Goal: Task Accomplishment & Management: Manage account settings

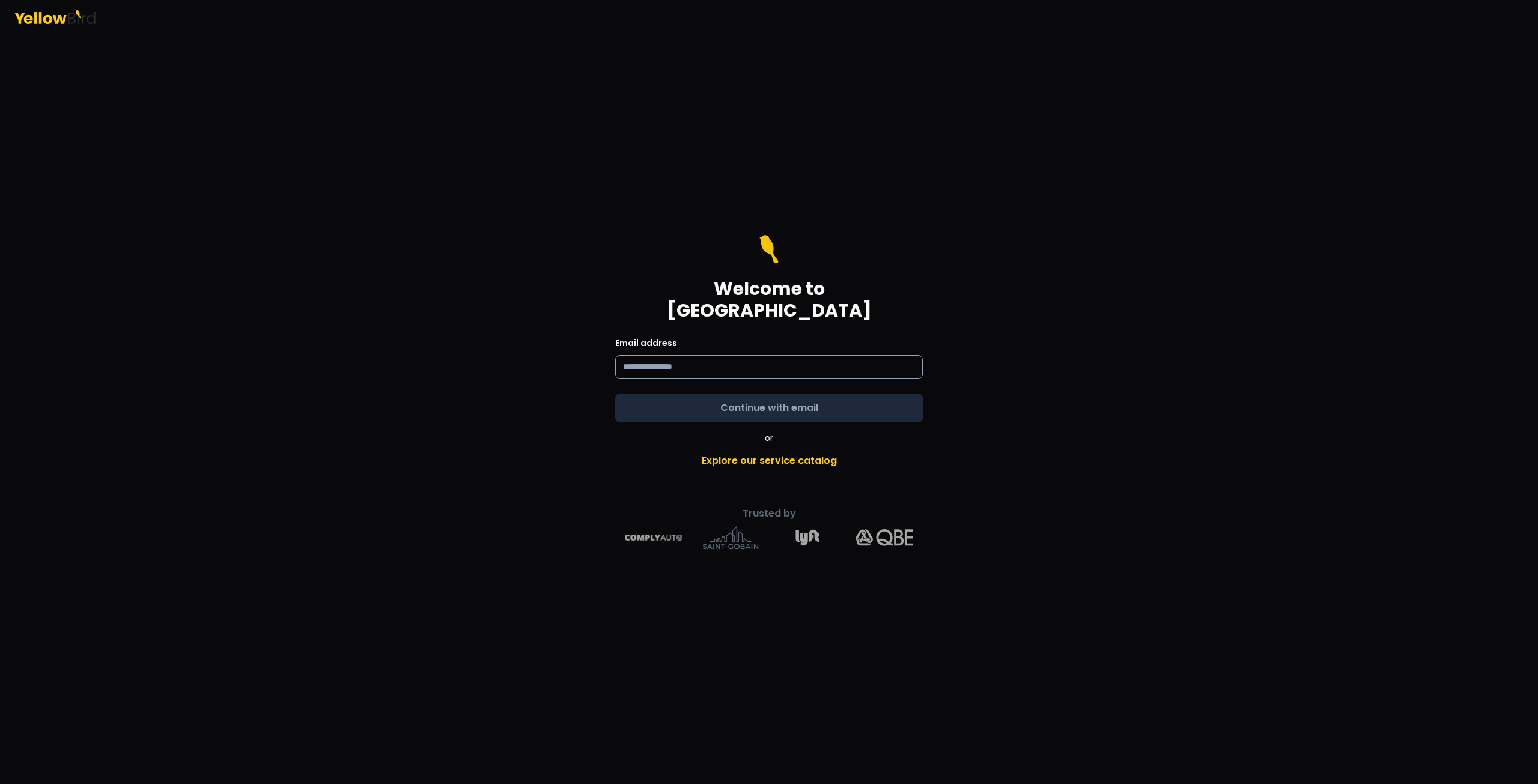
click at [682, 361] on input at bounding box center [769, 366] width 308 height 24
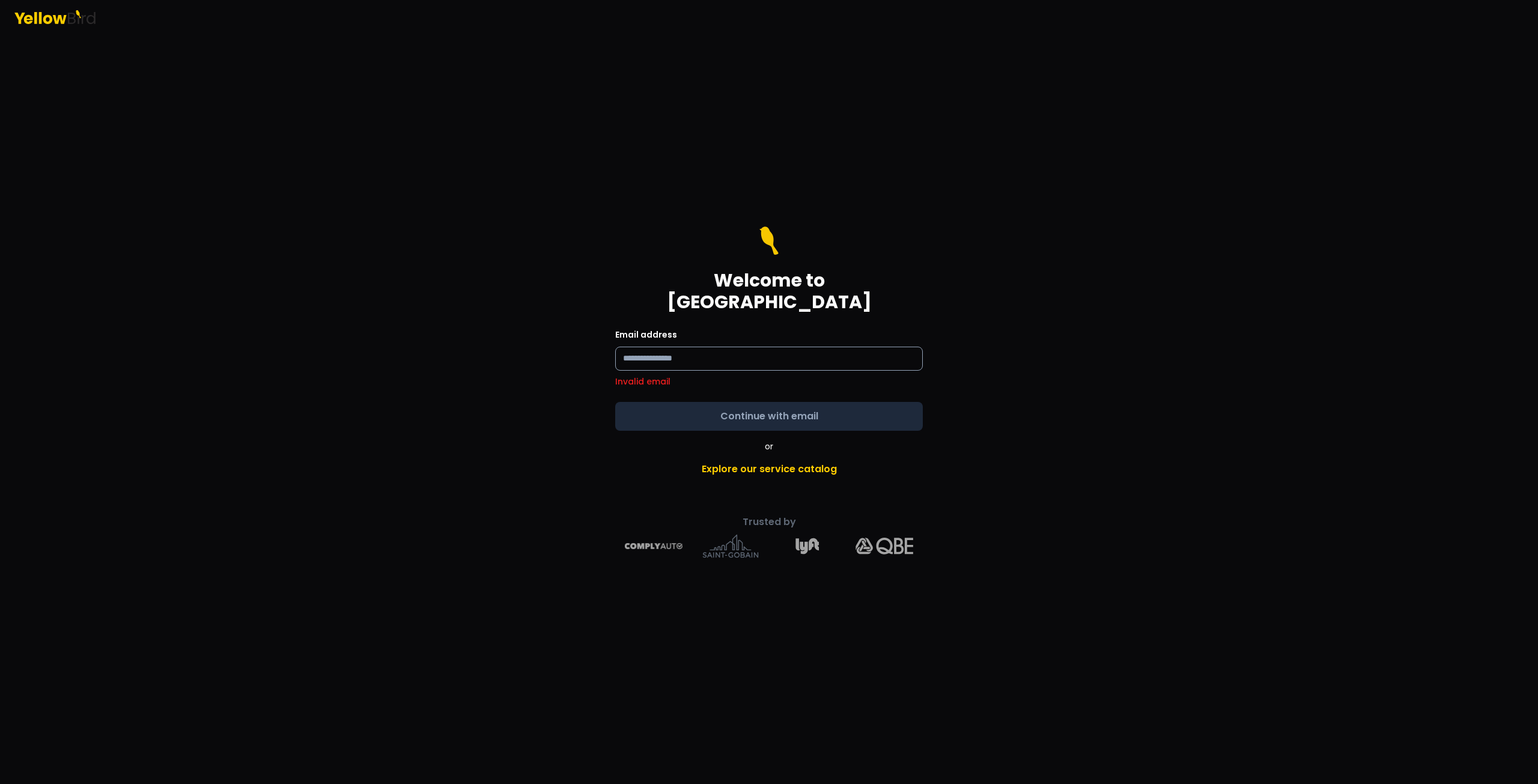
click at [685, 350] on input "text" at bounding box center [769, 358] width 308 height 24
type input "**********"
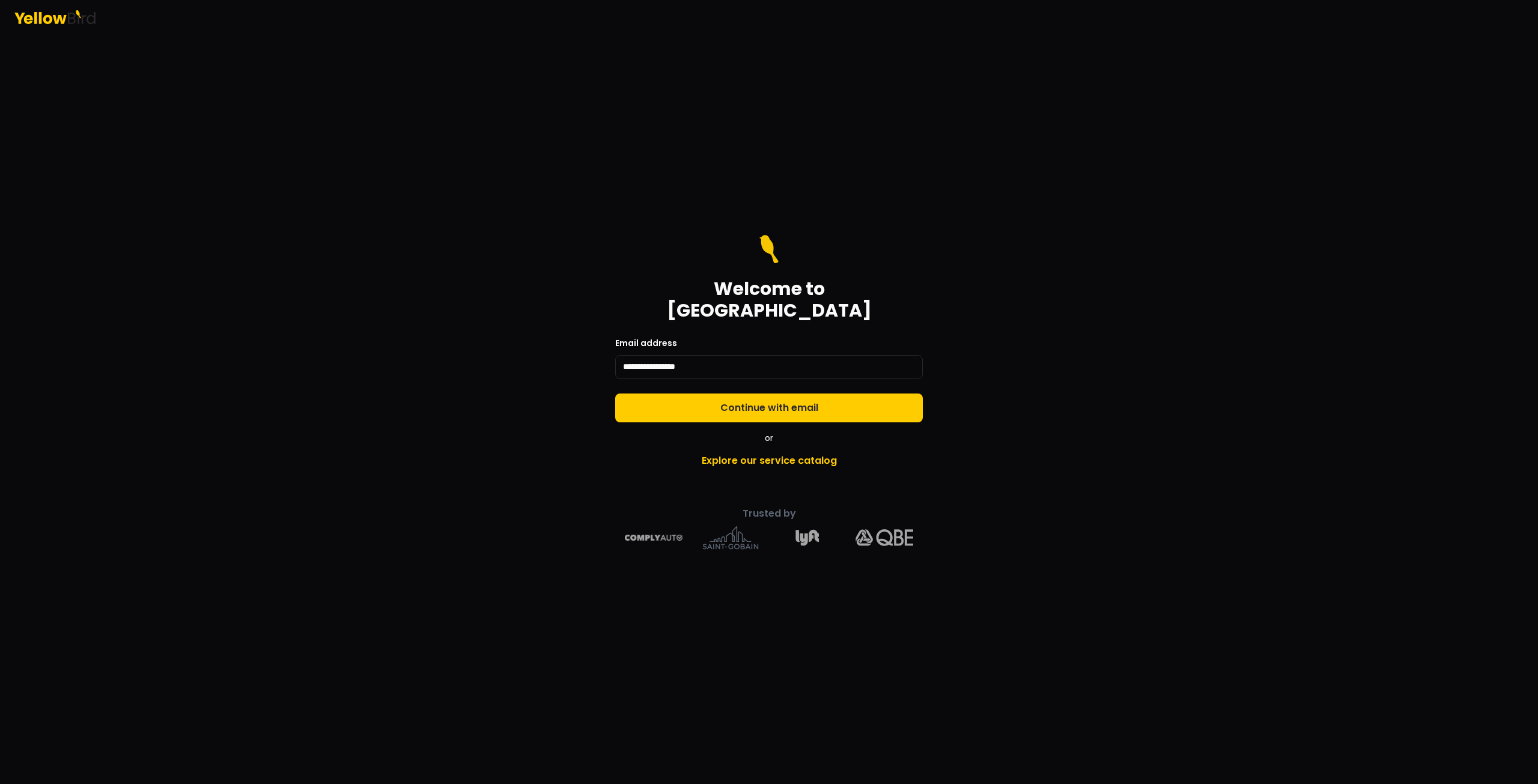
click at [709, 394] on form "**********" at bounding box center [769, 328] width 308 height 187
click at [706, 402] on button "Continue with email" at bounding box center [769, 408] width 308 height 29
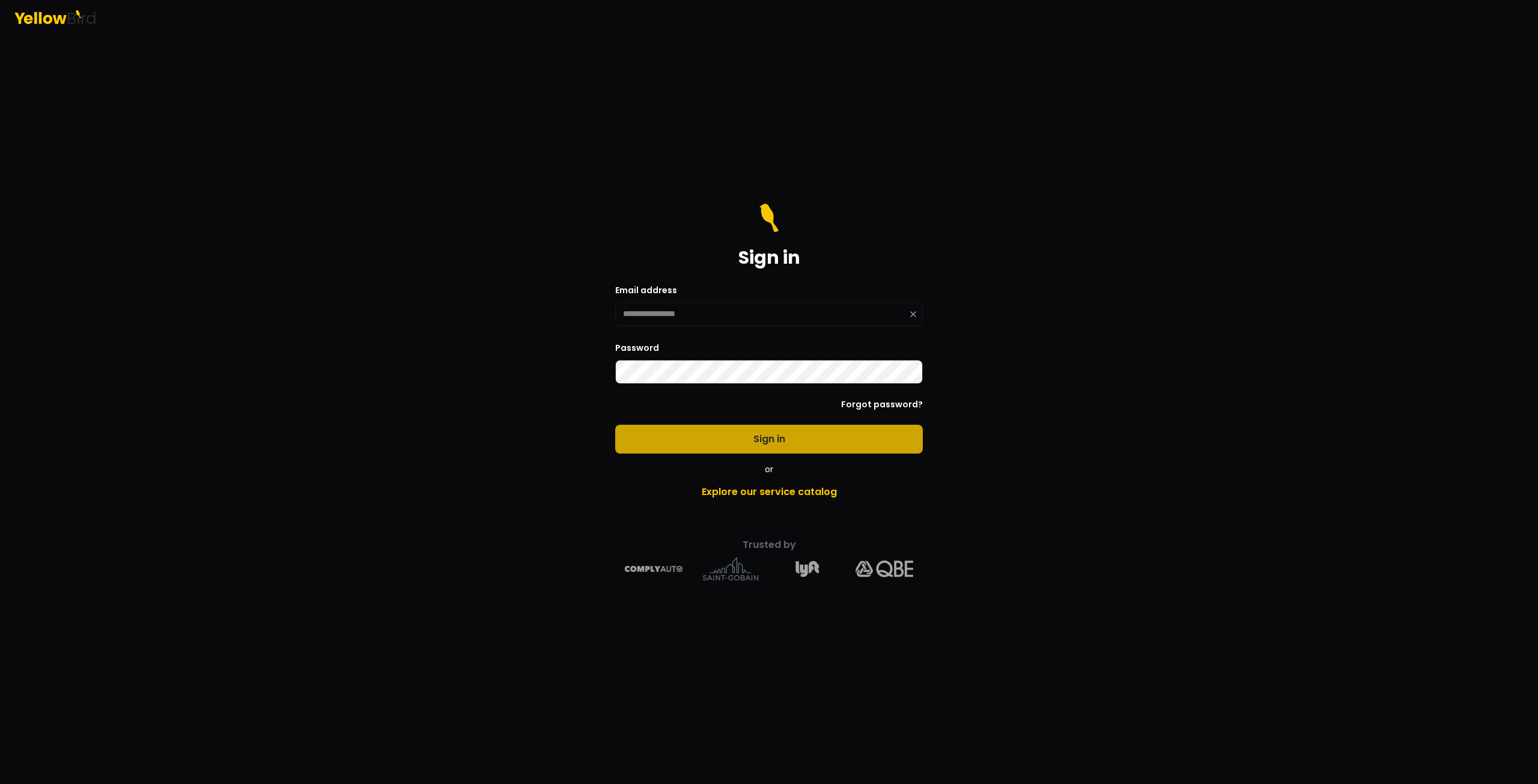
click at [703, 441] on button "Sign in" at bounding box center [769, 439] width 308 height 29
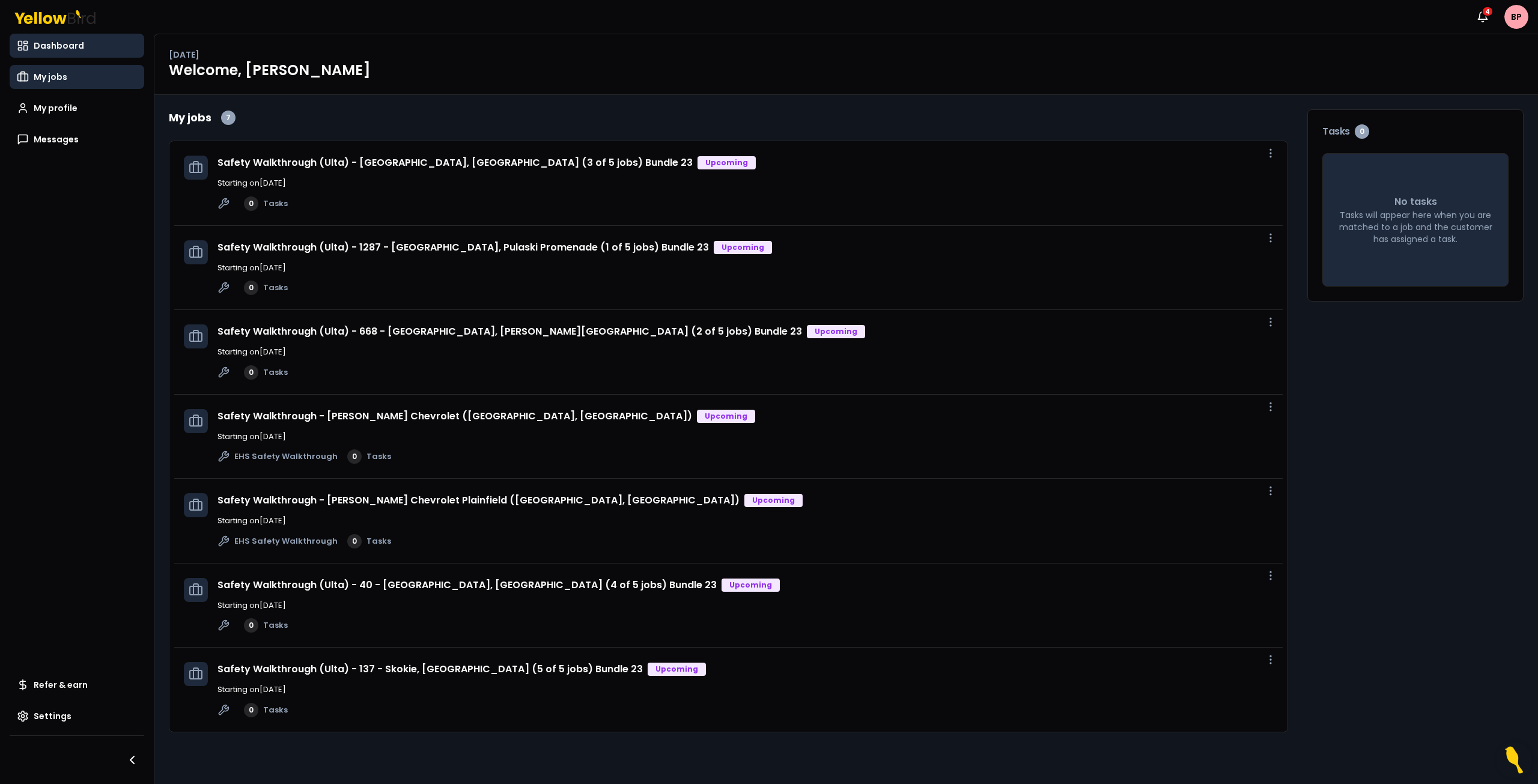
click at [69, 73] on link "My jobs" at bounding box center [77, 77] width 134 height 24
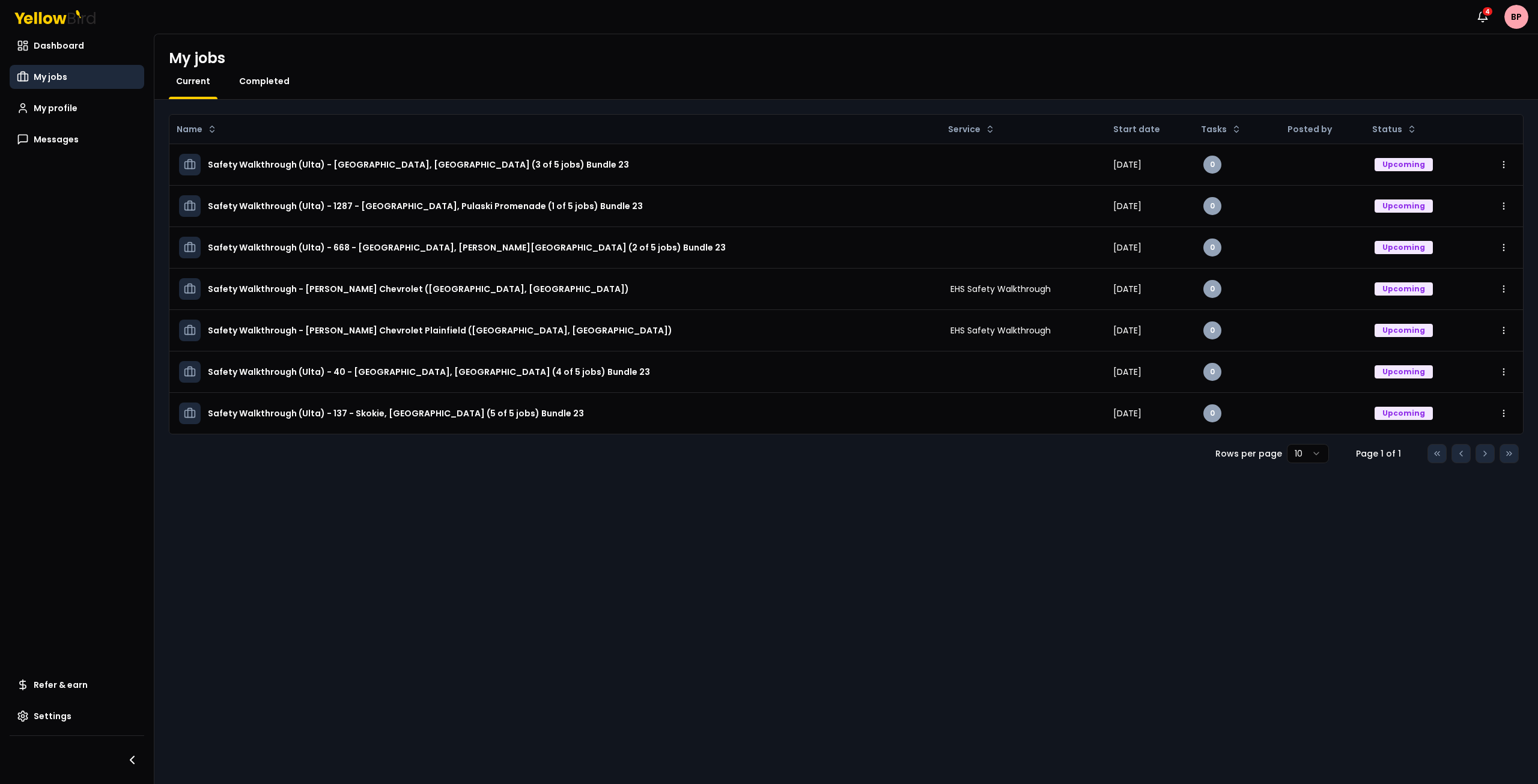
click at [252, 84] on span "Completed" at bounding box center [265, 81] width 51 height 12
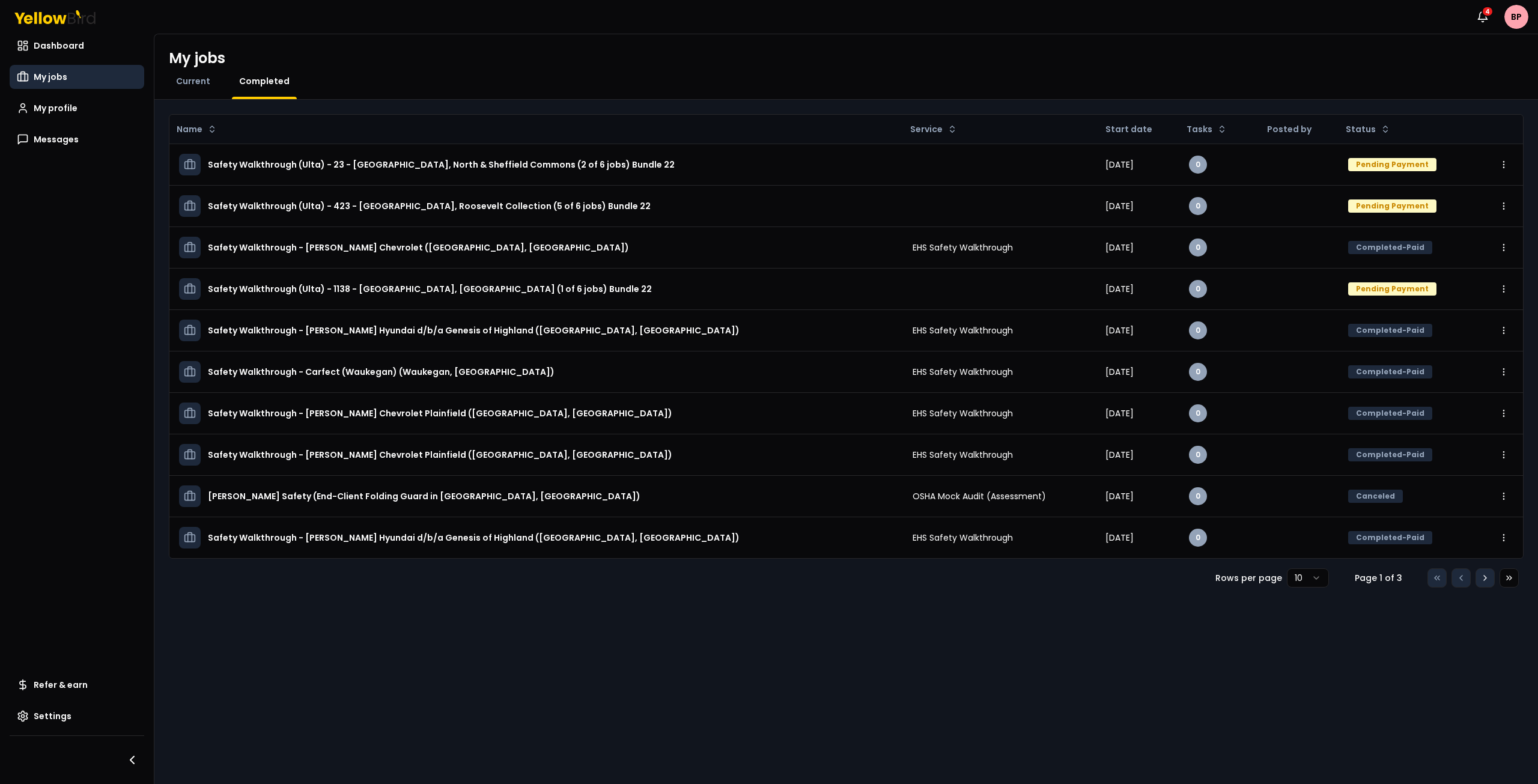
click at [1484, 577] on icon at bounding box center [1485, 577] width 9 height 9
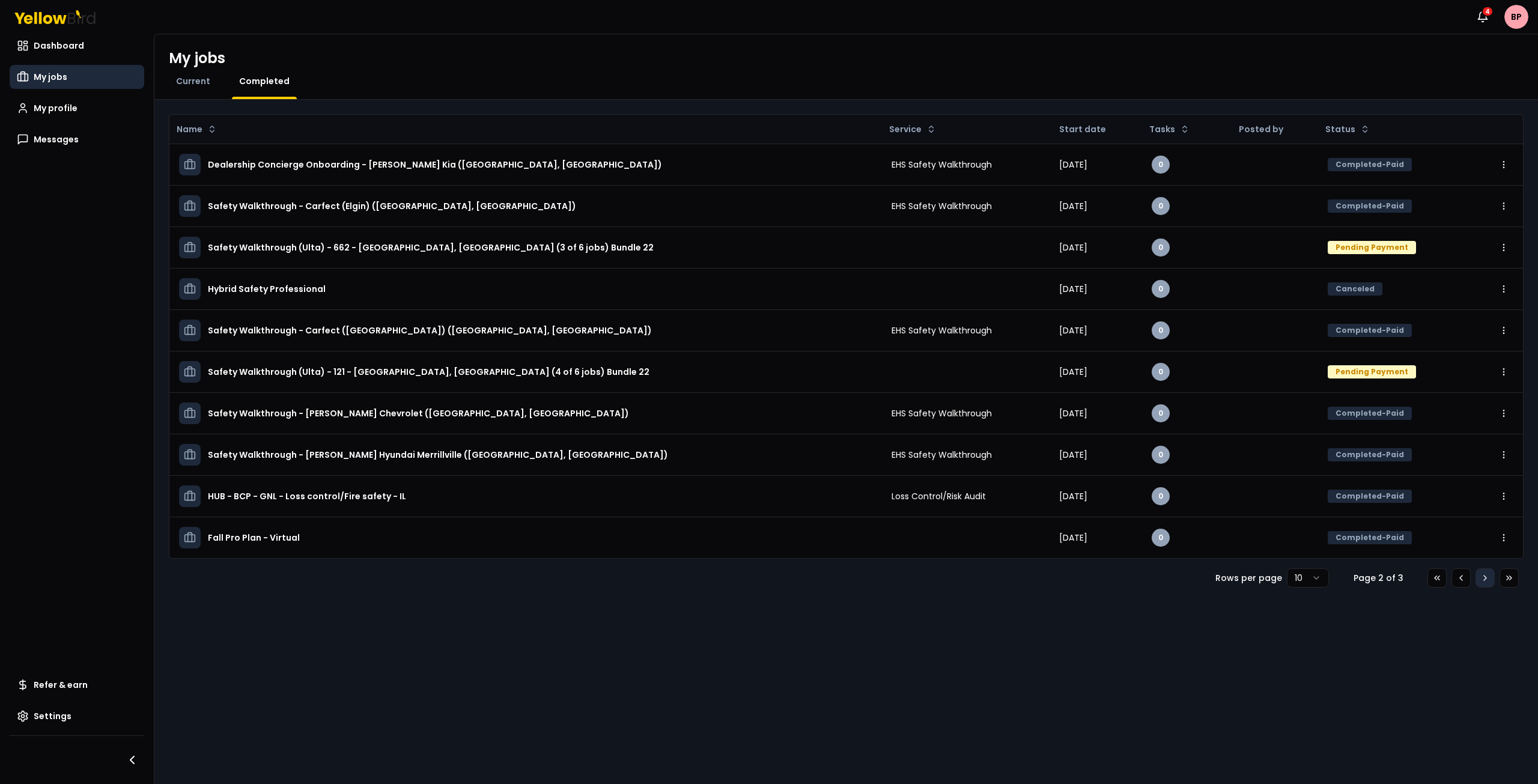
click at [1484, 577] on icon at bounding box center [1485, 577] width 9 height 9
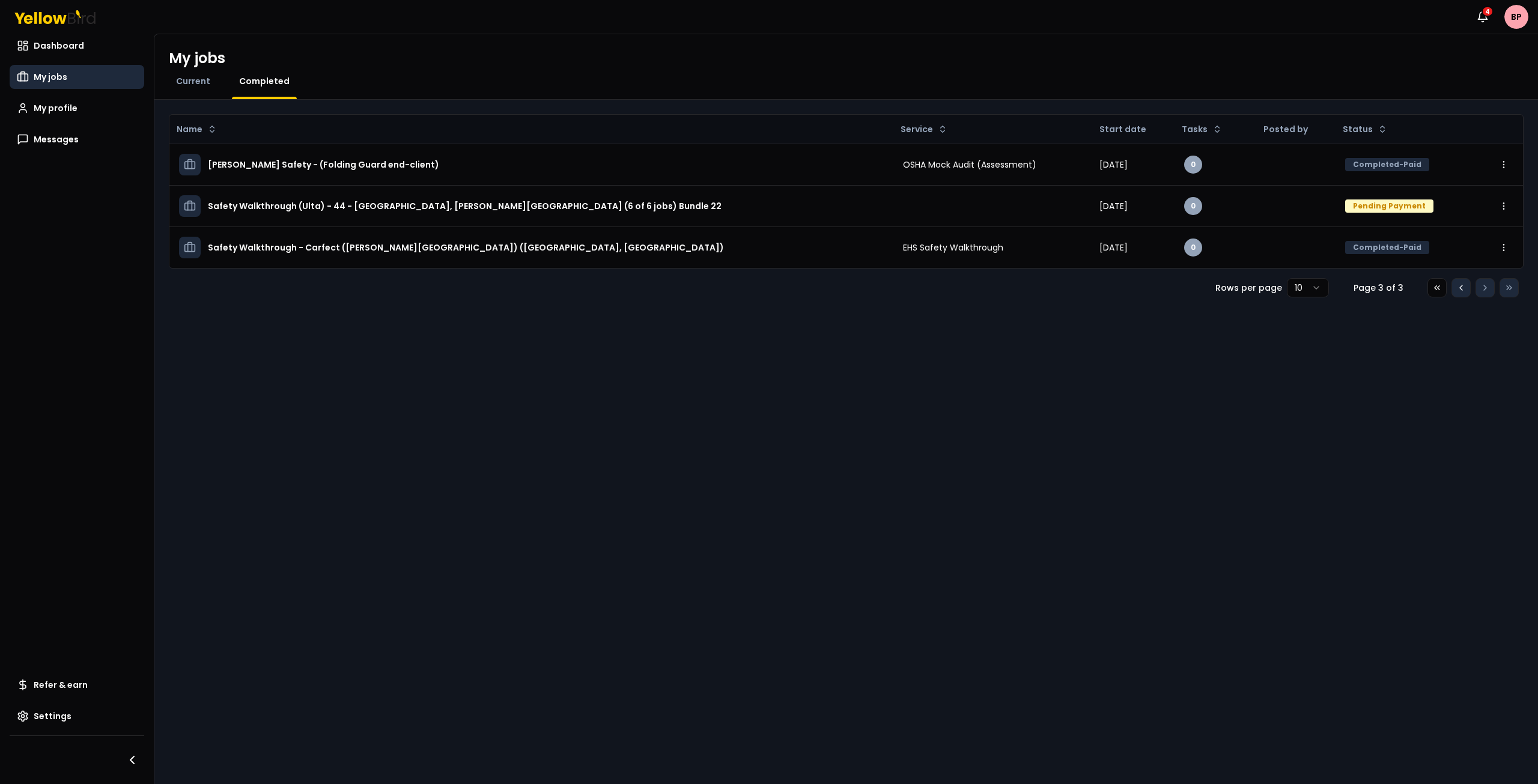
click at [1454, 287] on button "Go to previous page" at bounding box center [1461, 288] width 20 height 20
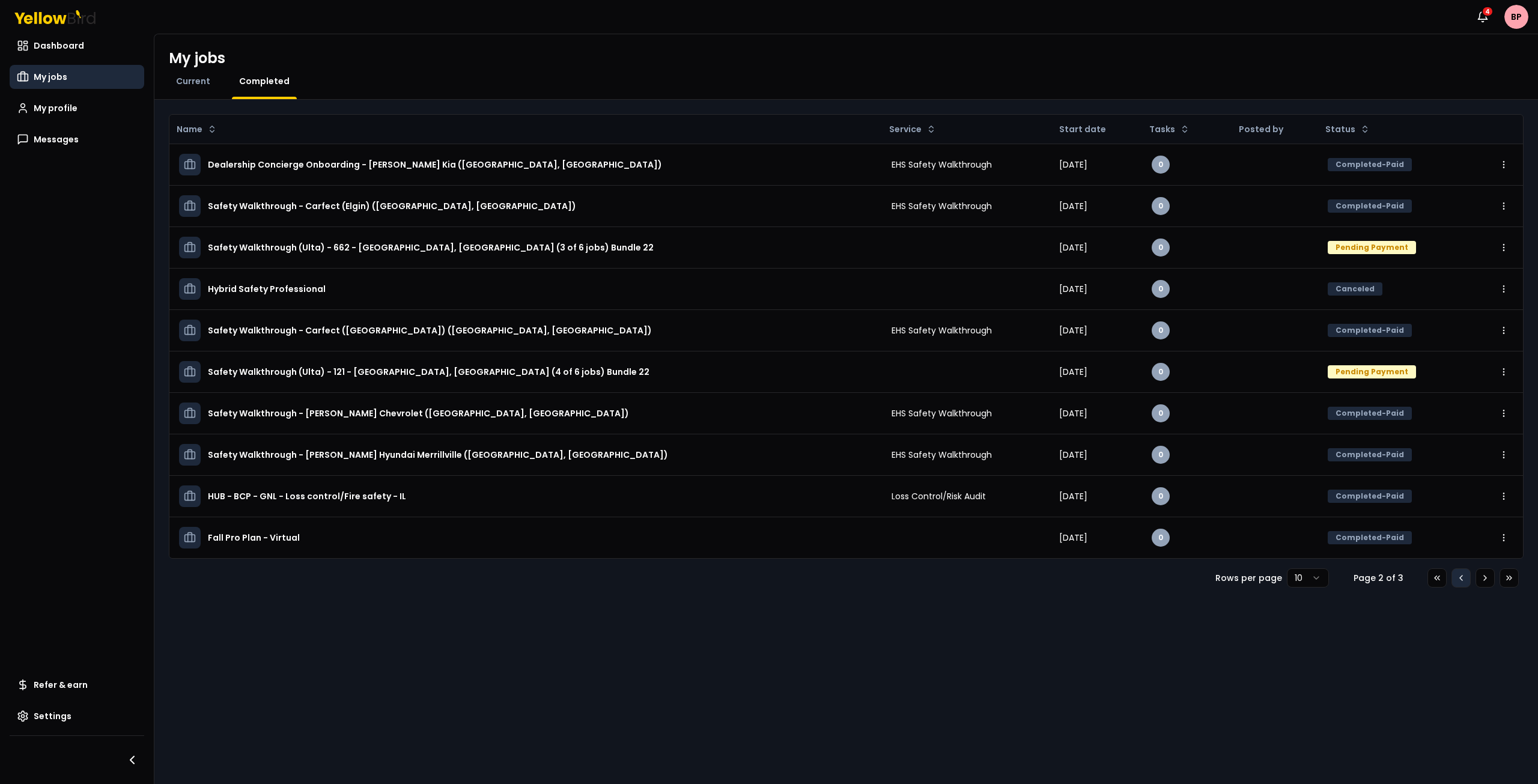
click at [1454, 287] on td "Canceled" at bounding box center [1393, 288] width 151 height 41
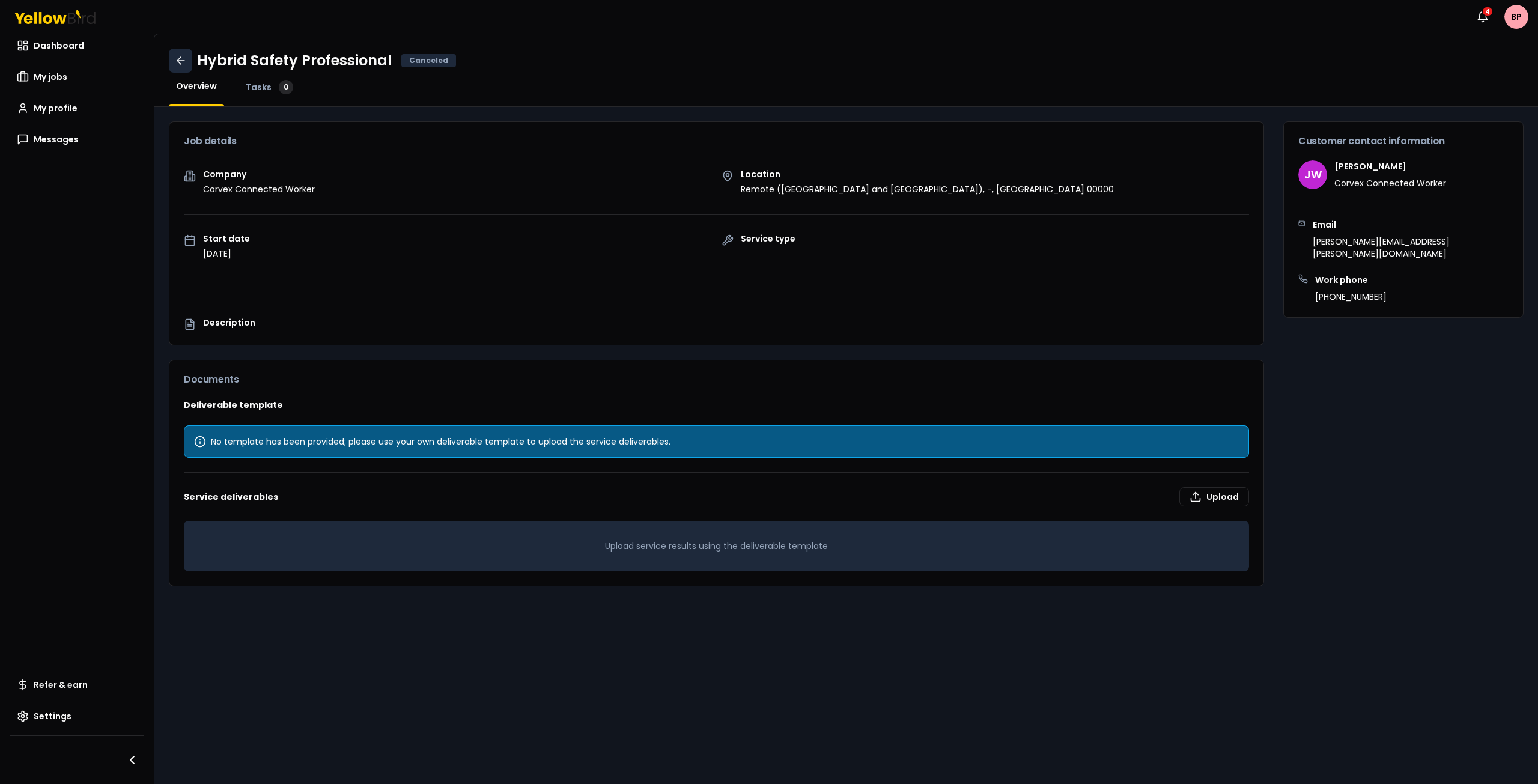
click at [177, 58] on icon at bounding box center [181, 61] width 12 height 12
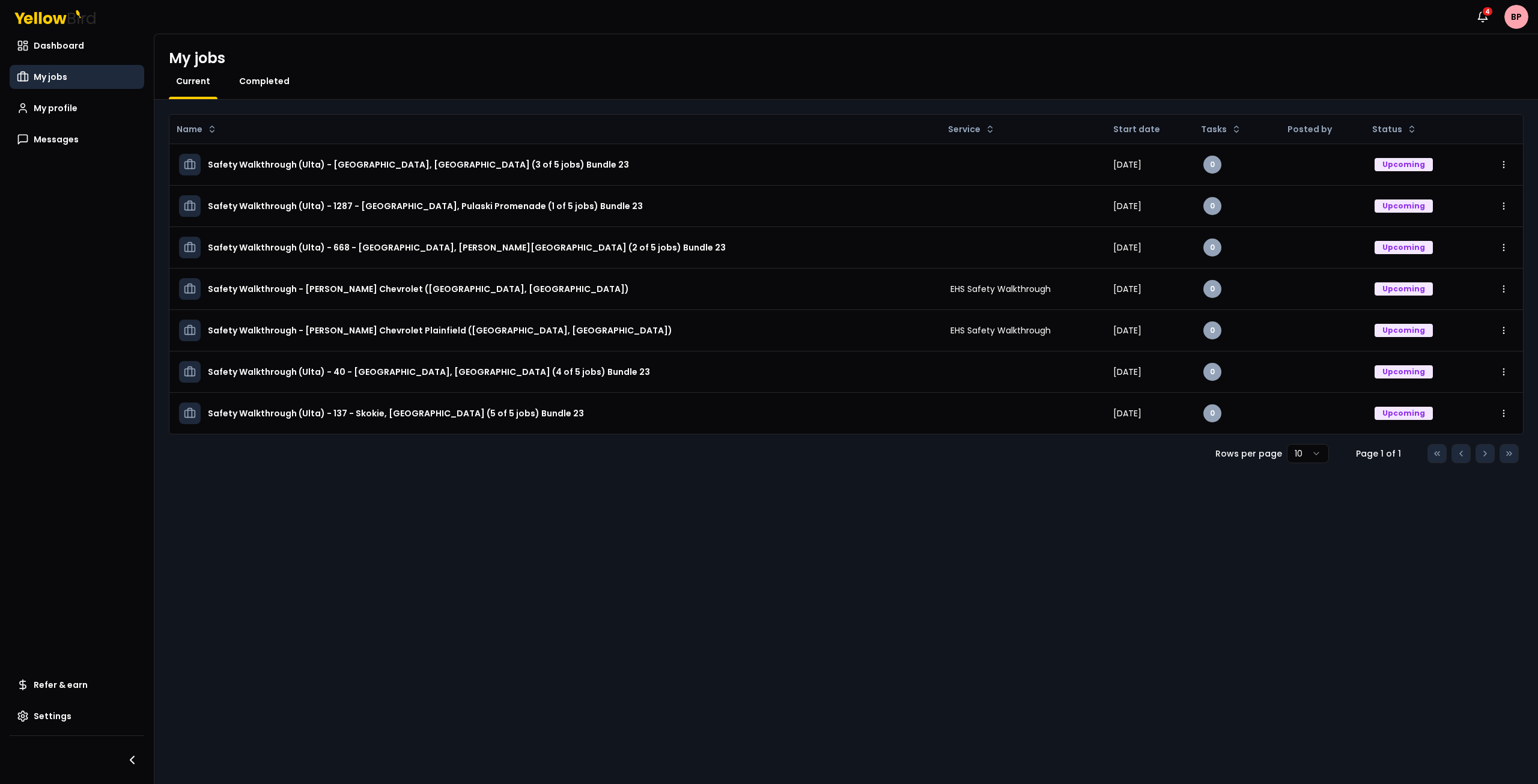
click at [267, 82] on span "Completed" at bounding box center [265, 81] width 51 height 12
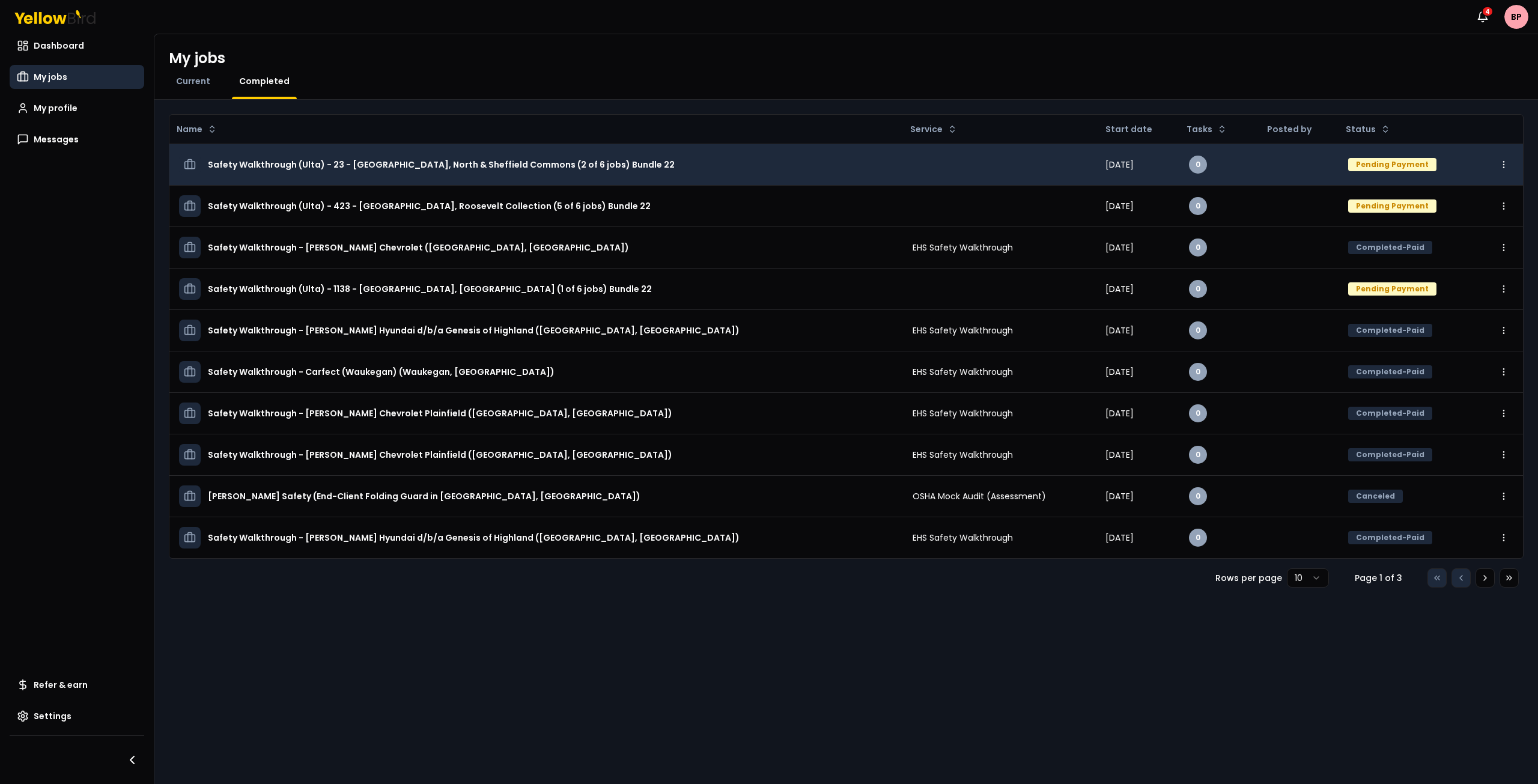
click at [1409, 168] on div "Pending Payment" at bounding box center [1392, 165] width 88 height 13
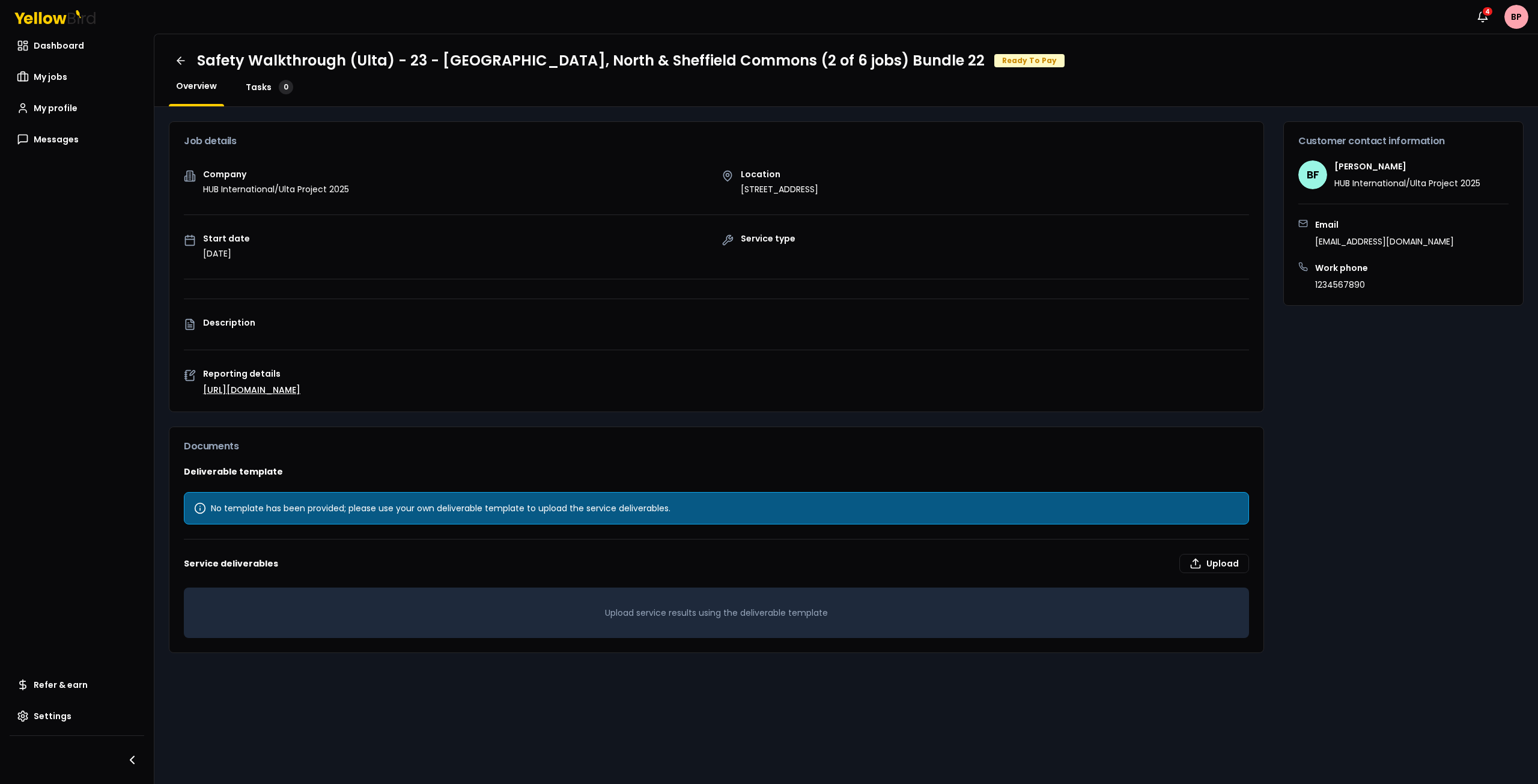
click at [262, 89] on span "Tasks" at bounding box center [259, 87] width 26 height 12
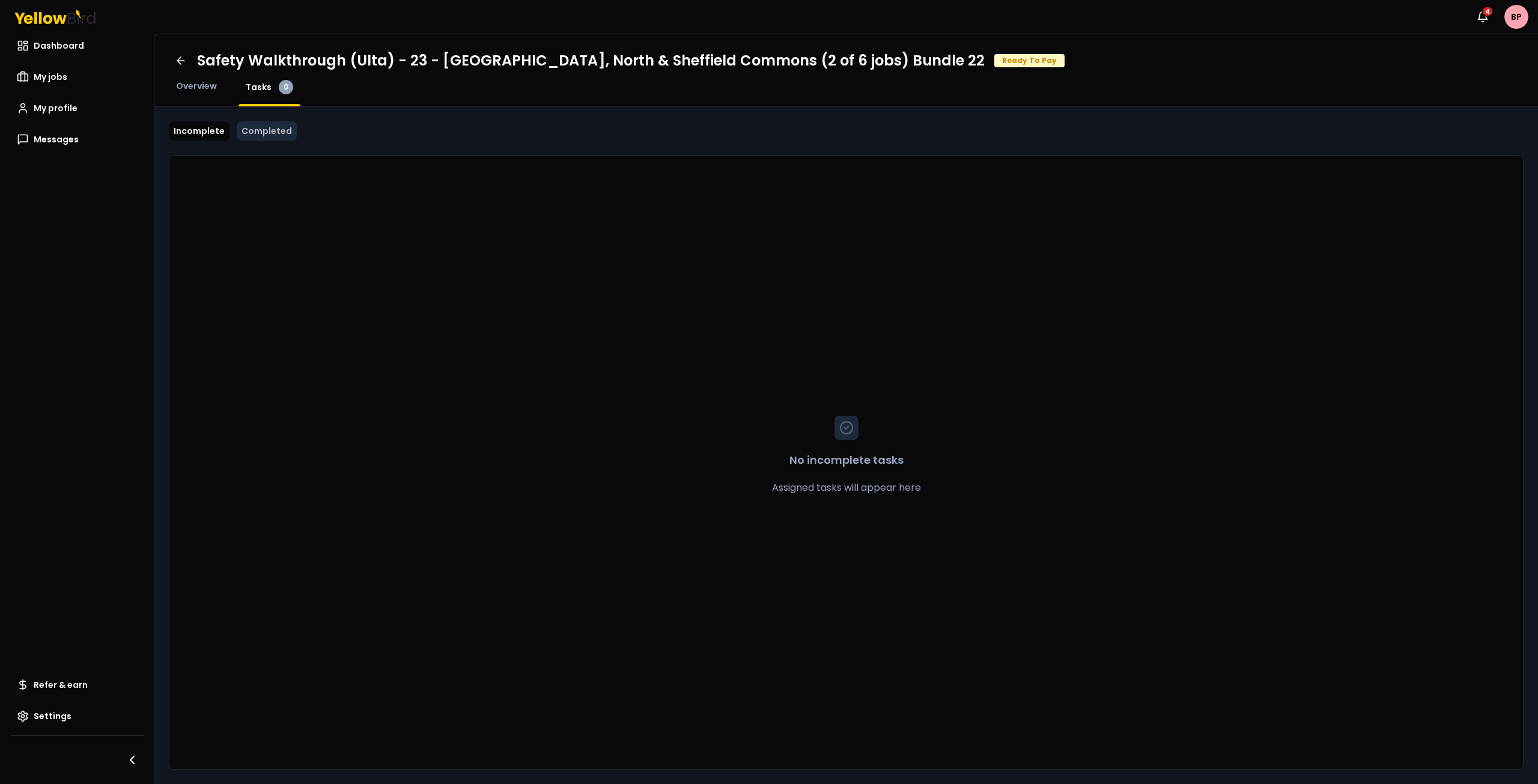
click at [248, 134] on link "Completed" at bounding box center [267, 131] width 60 height 20
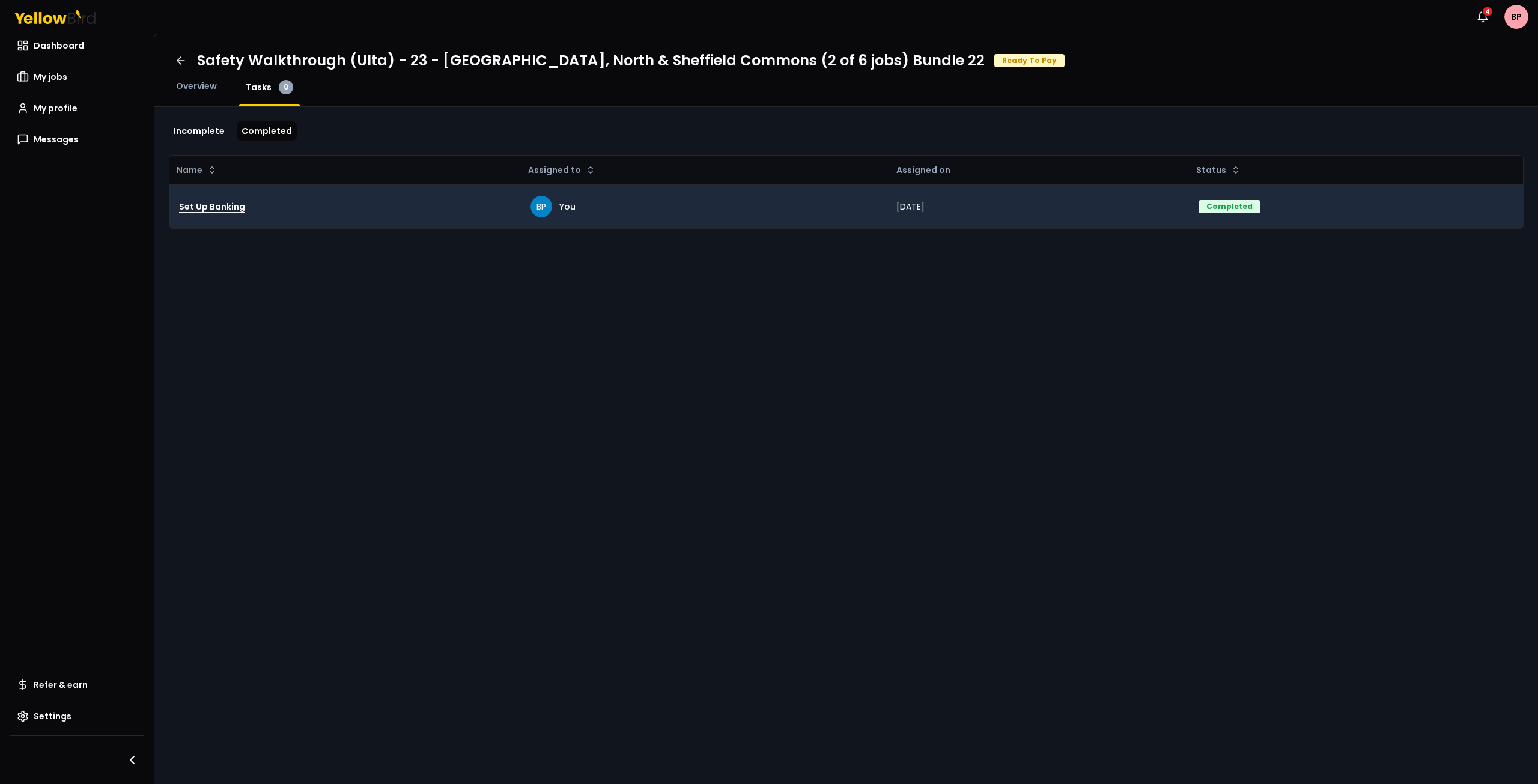
drag, startPoint x: 261, startPoint y: 201, endPoint x: 228, endPoint y: 210, distance: 34.2
click at [259, 203] on div "Set Up Banking" at bounding box center [345, 206] width 332 height 24
click at [230, 210] on h3 "Set Up Banking" at bounding box center [212, 207] width 66 height 22
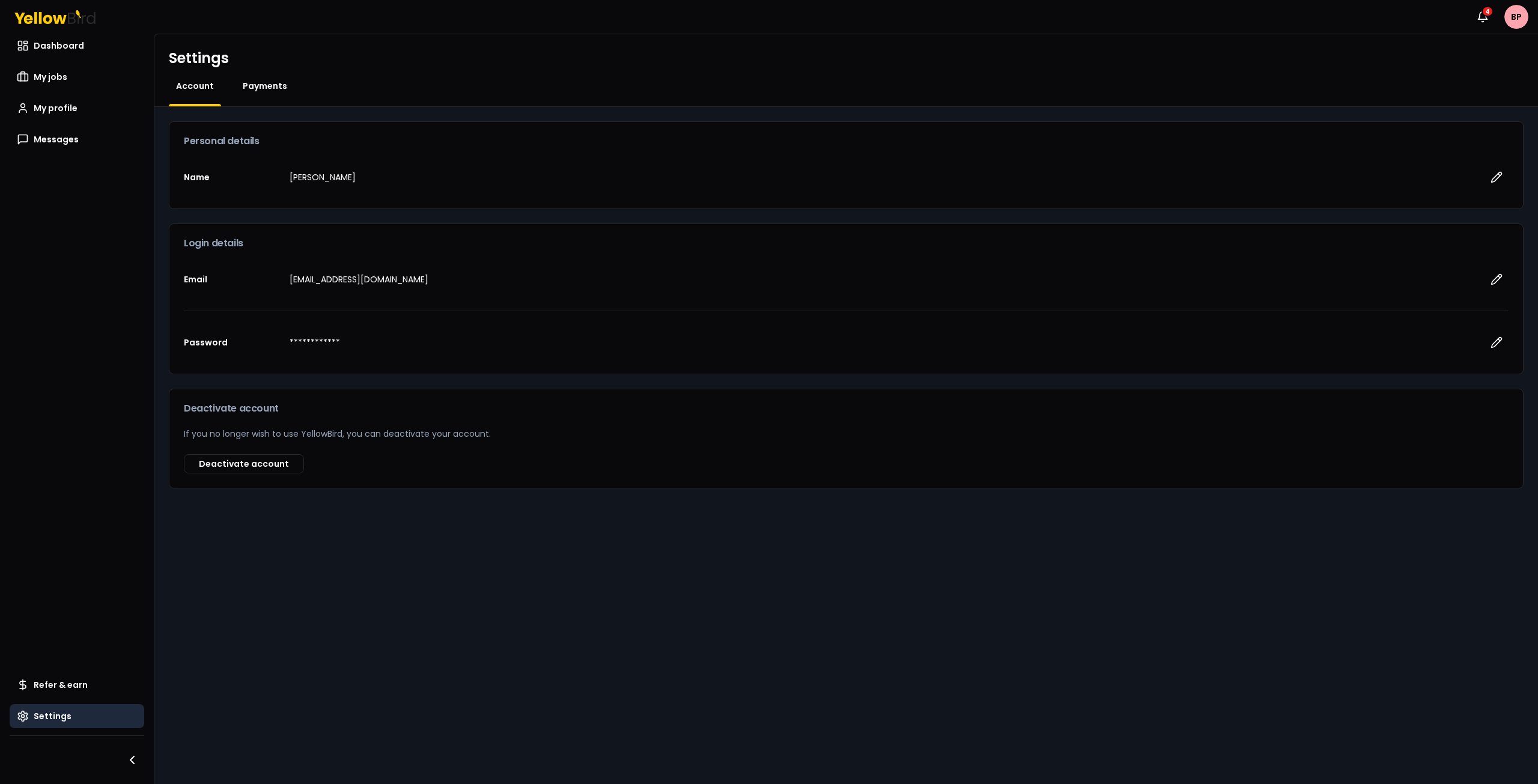
click at [271, 90] on span "Payments" at bounding box center [265, 86] width 45 height 12
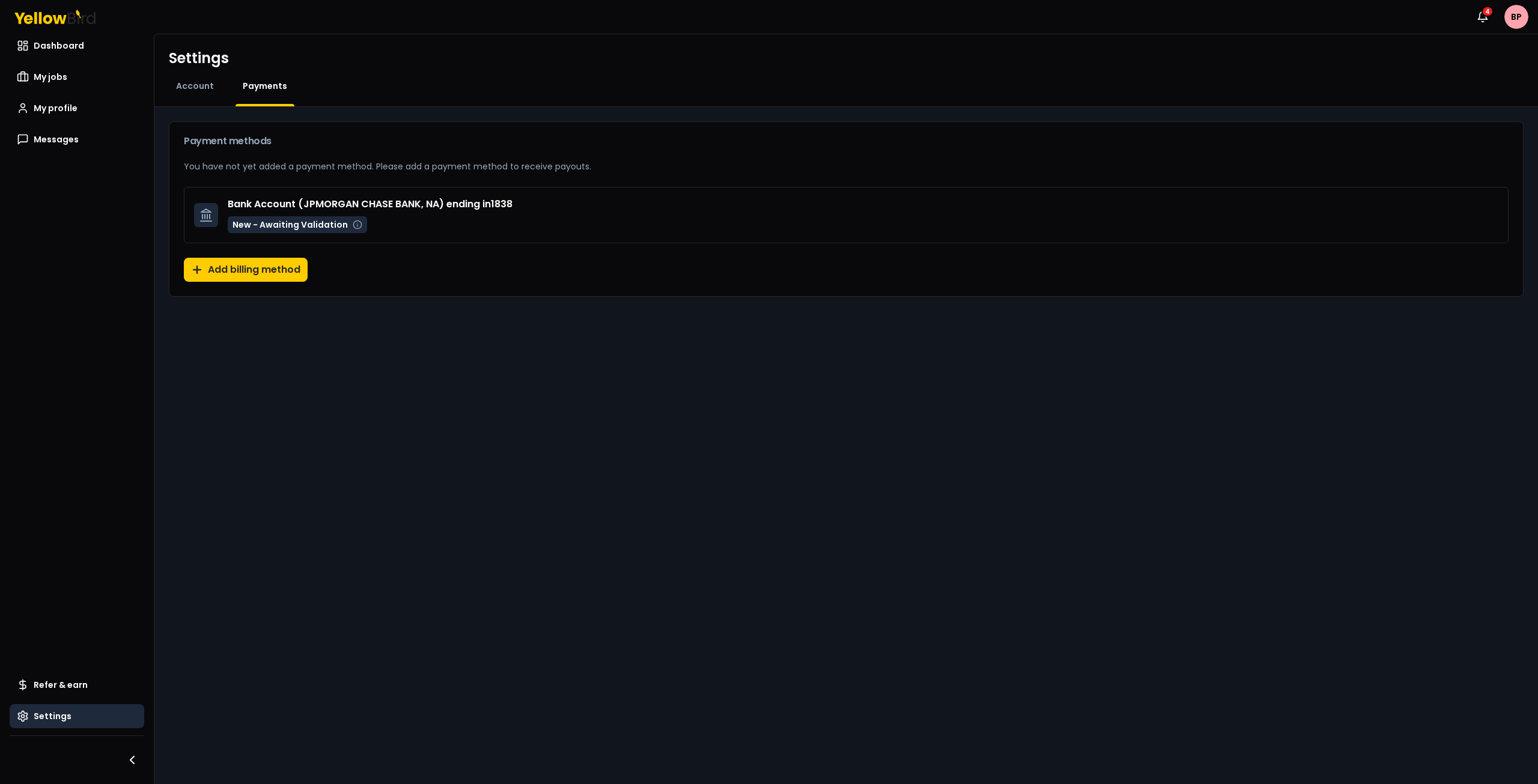
click at [354, 230] on p "New - Awaiting Validation" at bounding box center [297, 224] width 139 height 17
click at [353, 226] on icon at bounding box center [357, 224] width 9 height 9
click at [353, 226] on icon at bounding box center [357, 224] width 9 height 9
click at [353, 225] on icon at bounding box center [357, 224] width 9 height 9
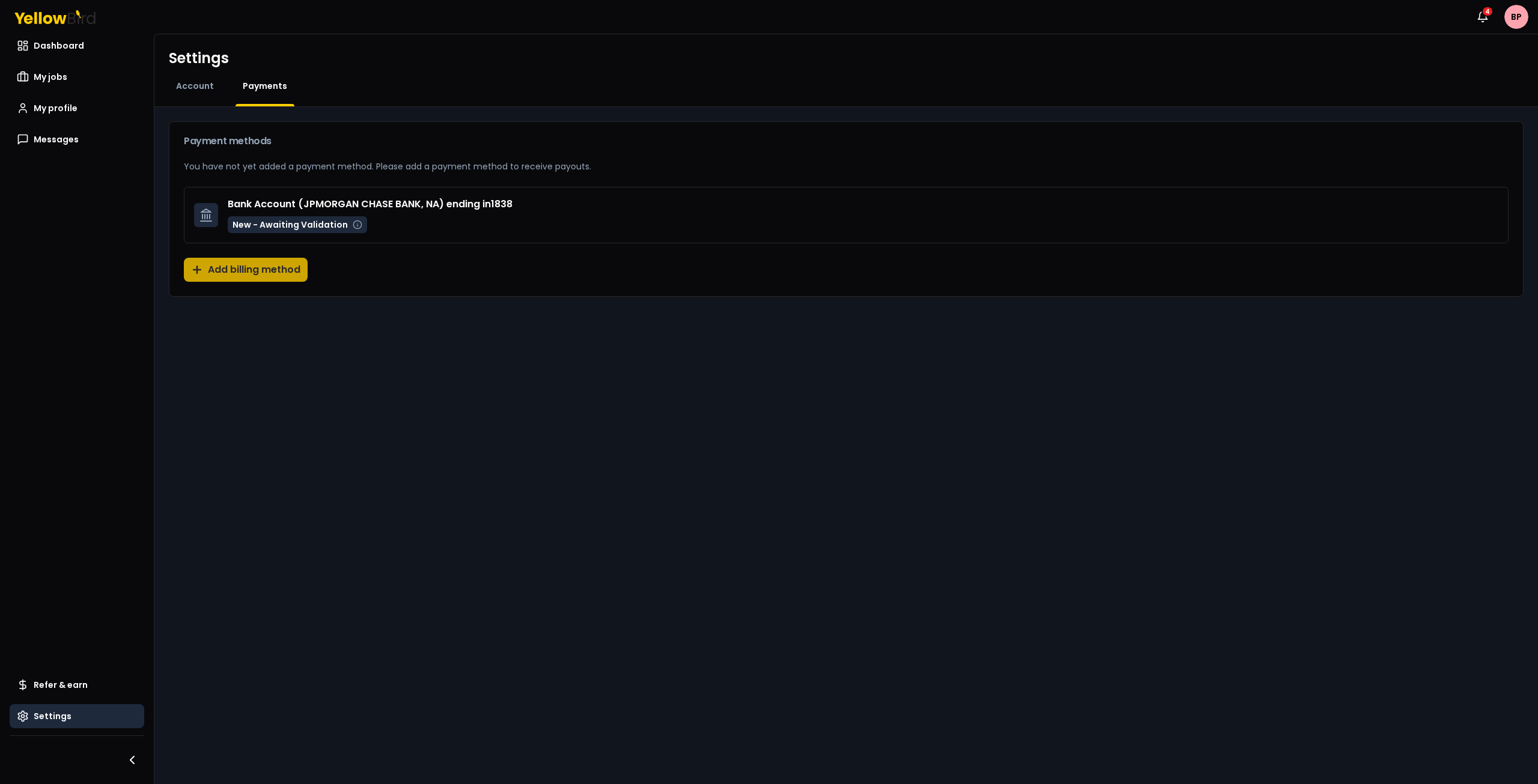
click at [265, 272] on button "Add billing method" at bounding box center [245, 270] width 124 height 24
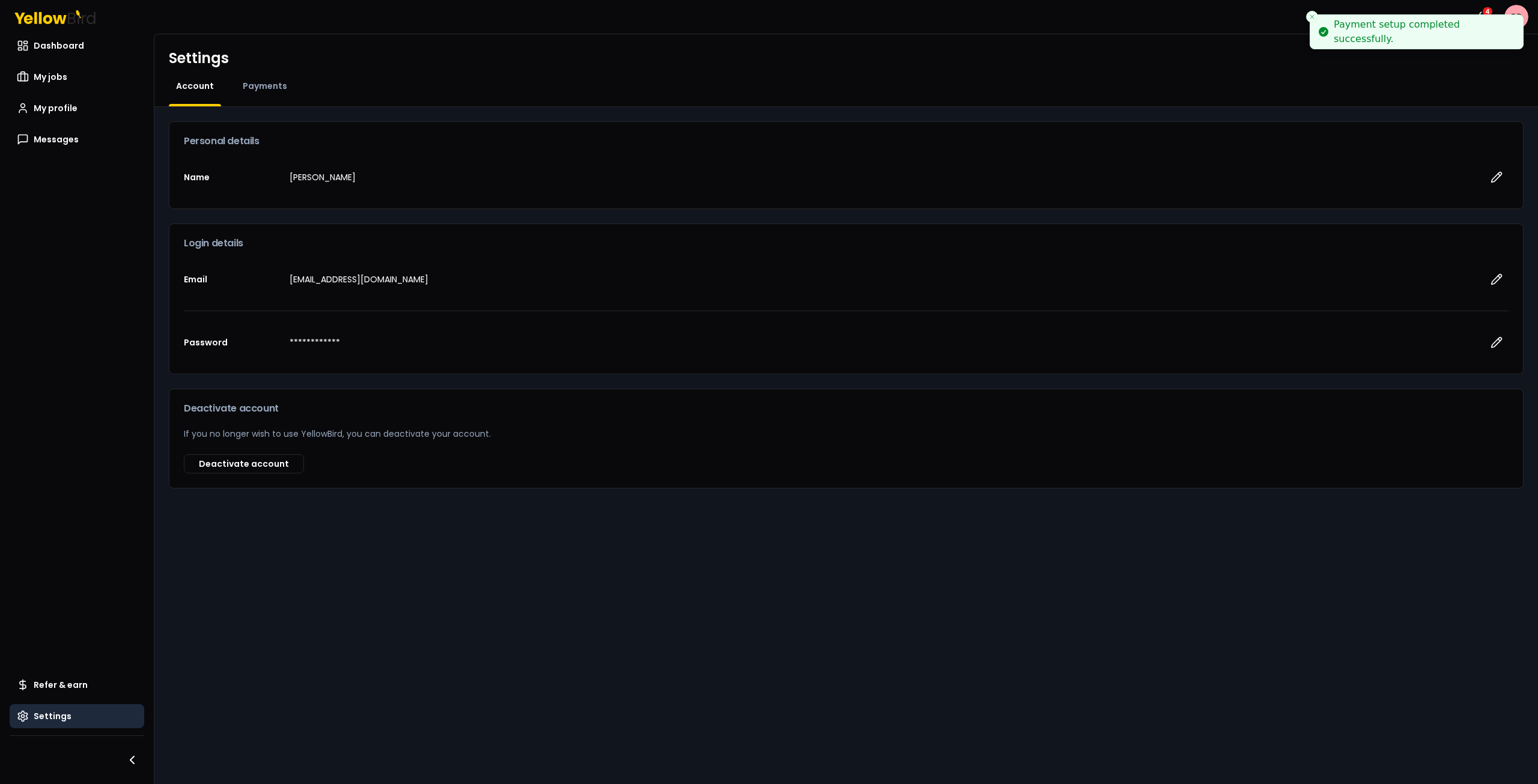
click at [1485, 14] on li "Payment setup completed successfully." at bounding box center [1417, 32] width 214 height 35
click at [265, 88] on span "Payments" at bounding box center [265, 86] width 45 height 12
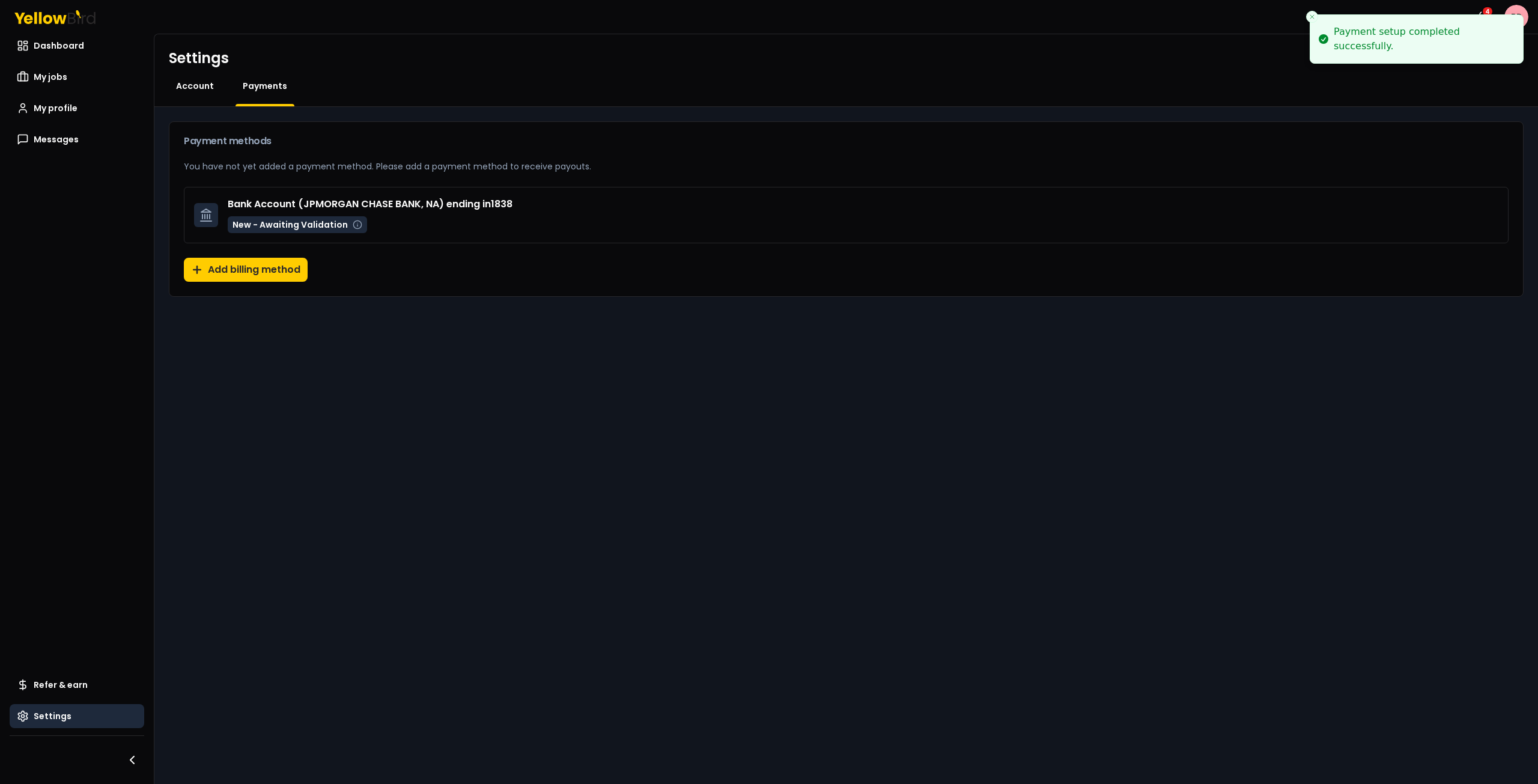
click at [198, 84] on span "Account" at bounding box center [195, 86] width 38 height 12
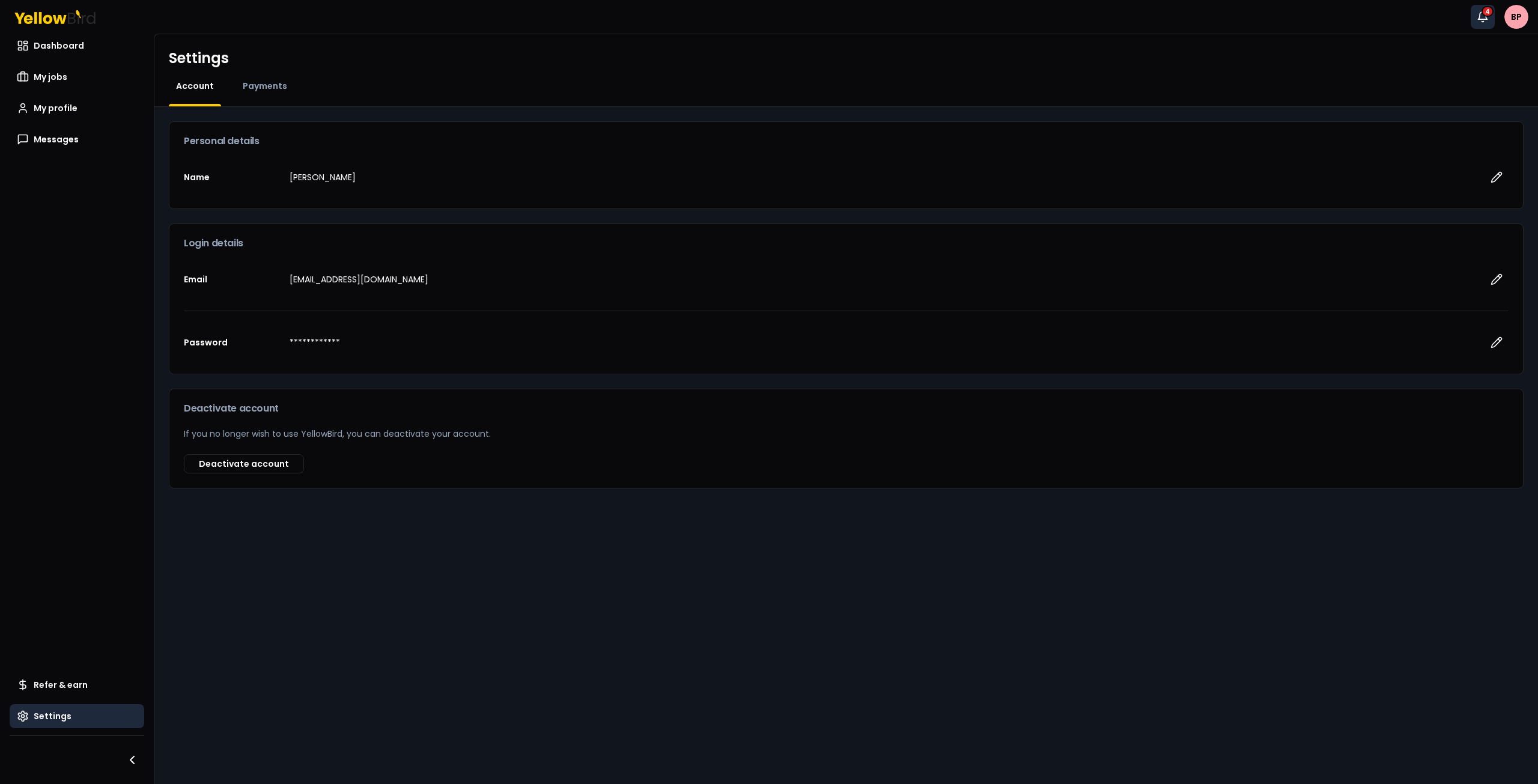
click at [1485, 9] on div "4" at bounding box center [1487, 11] width 12 height 11
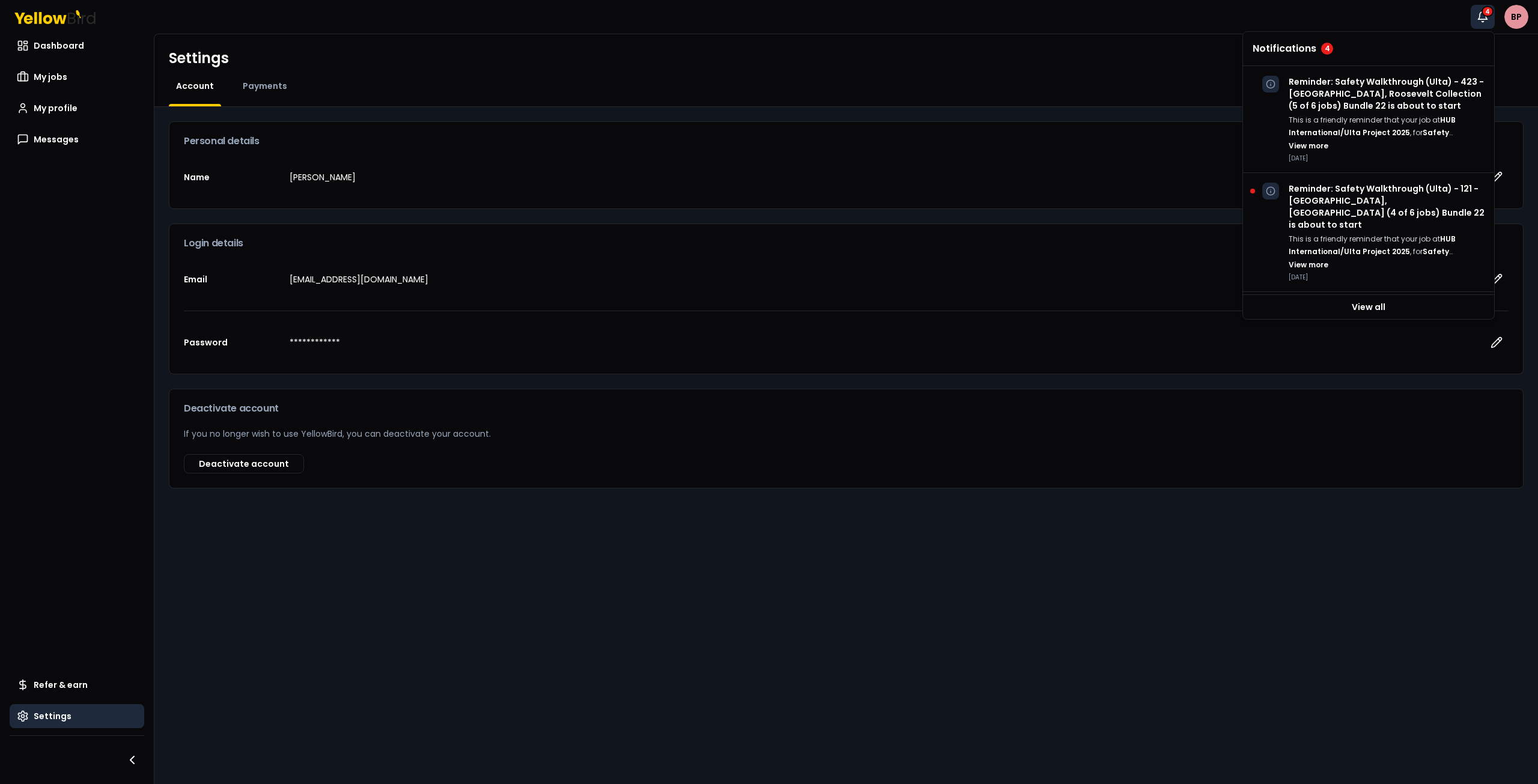
click at [1516, 20] on html "**********" at bounding box center [769, 392] width 1538 height 784
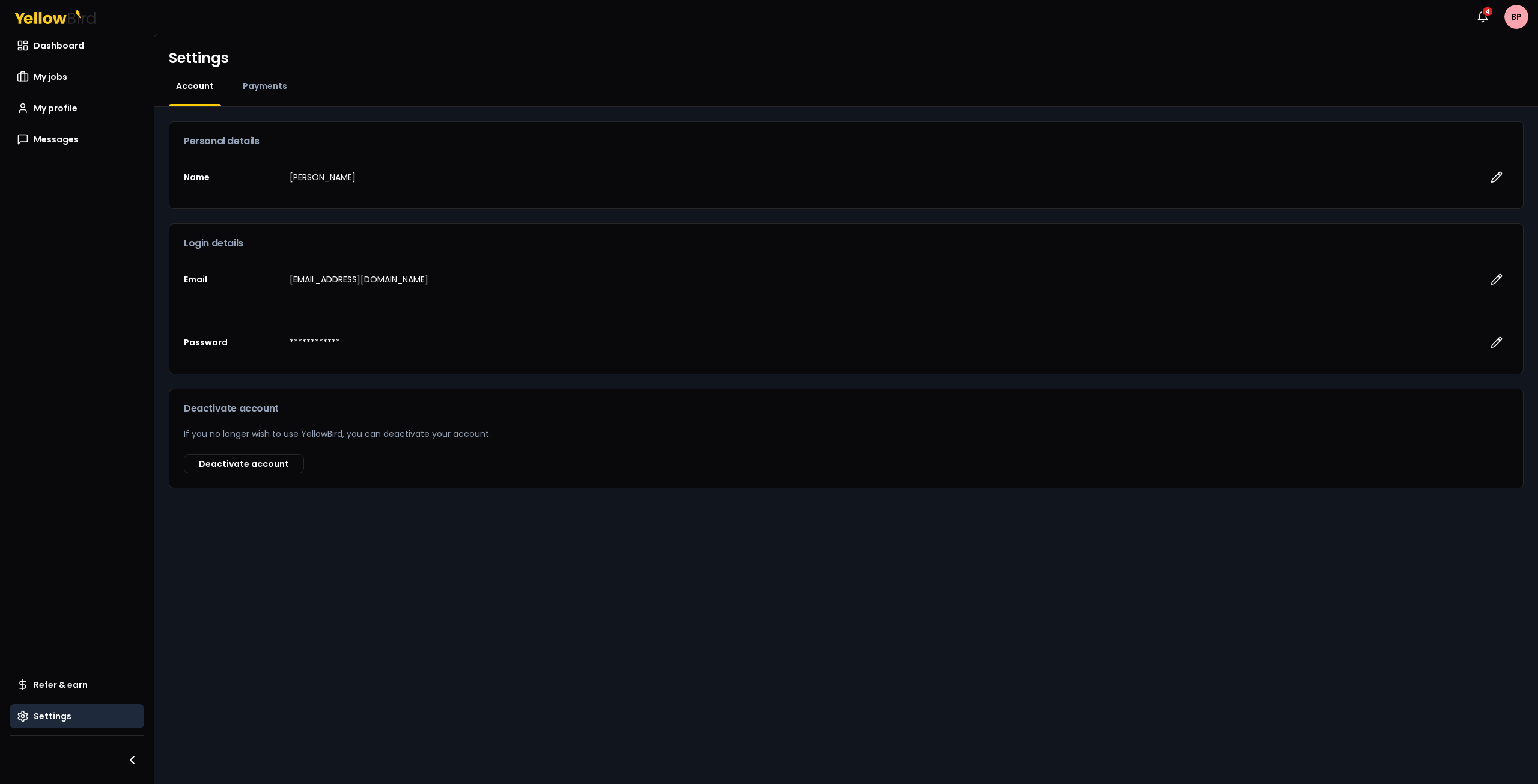
click at [1518, 20] on html "**********" at bounding box center [769, 392] width 1538 height 784
click at [1518, 22] on html "**********" at bounding box center [769, 392] width 1538 height 784
click at [1035, 543] on html "**********" at bounding box center [769, 392] width 1538 height 784
click at [66, 107] on span "My profile" at bounding box center [56, 108] width 44 height 12
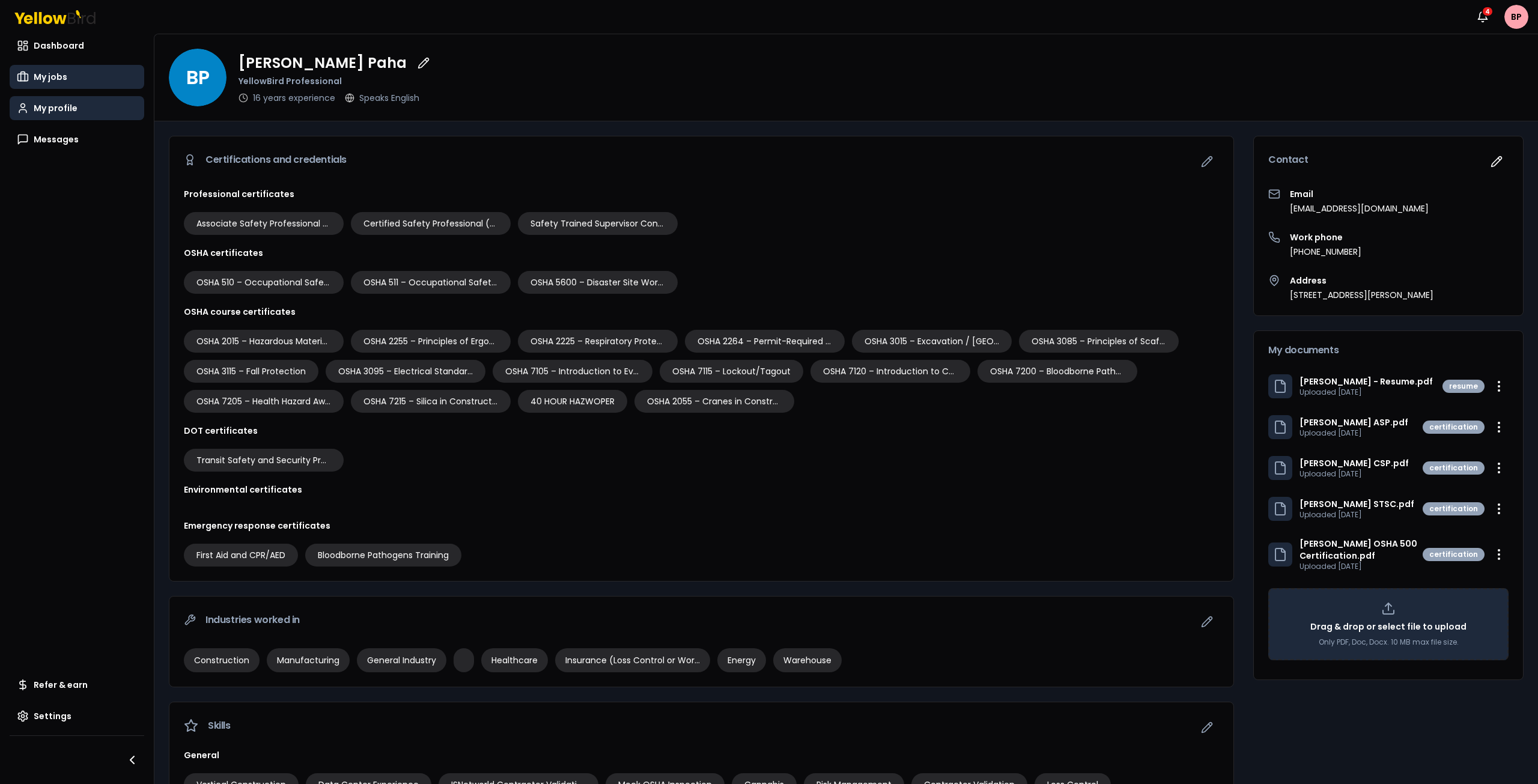
click at [62, 75] on span "My jobs" at bounding box center [51, 77] width 34 height 12
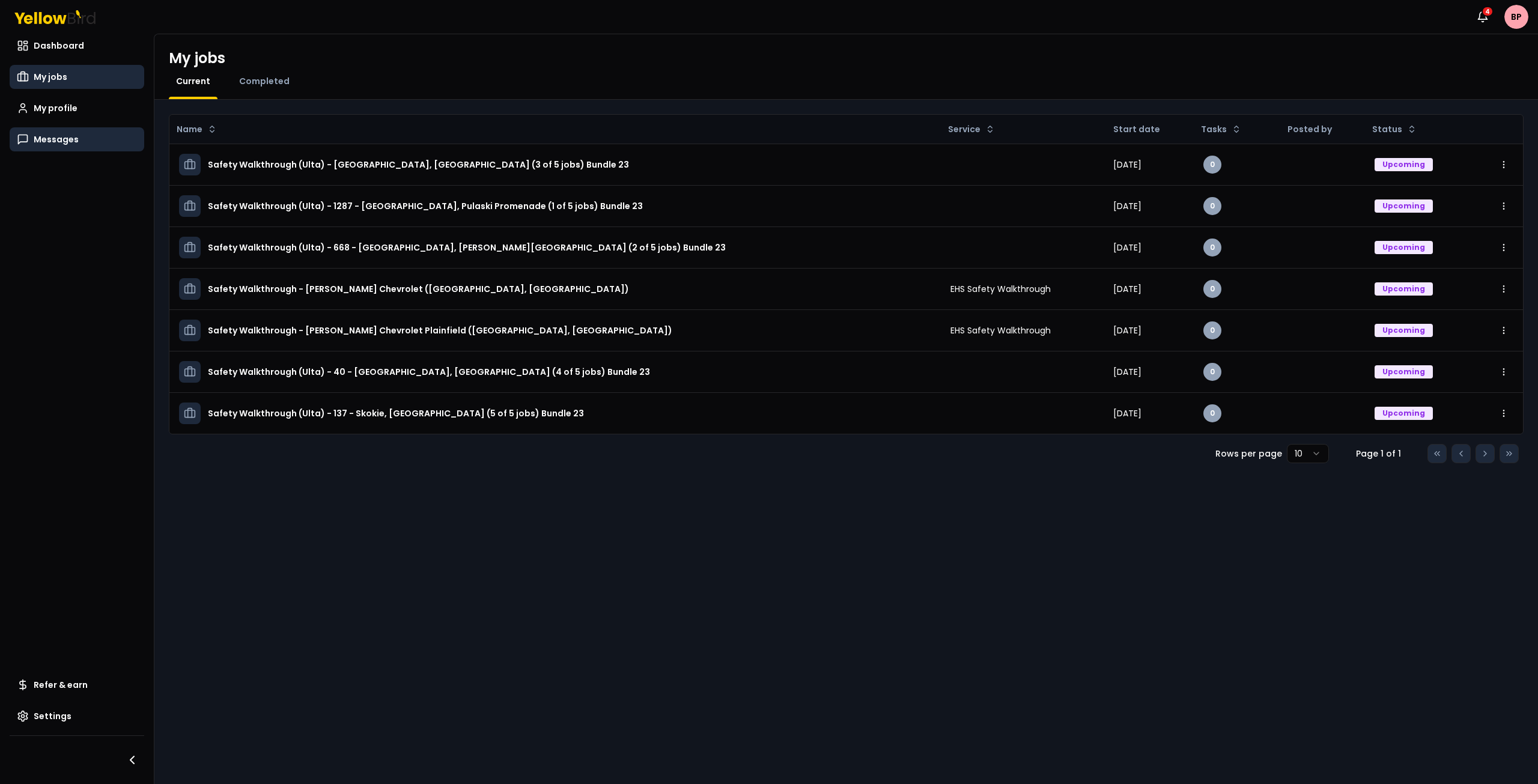
click at [59, 140] on span "Messages" at bounding box center [56, 139] width 45 height 12
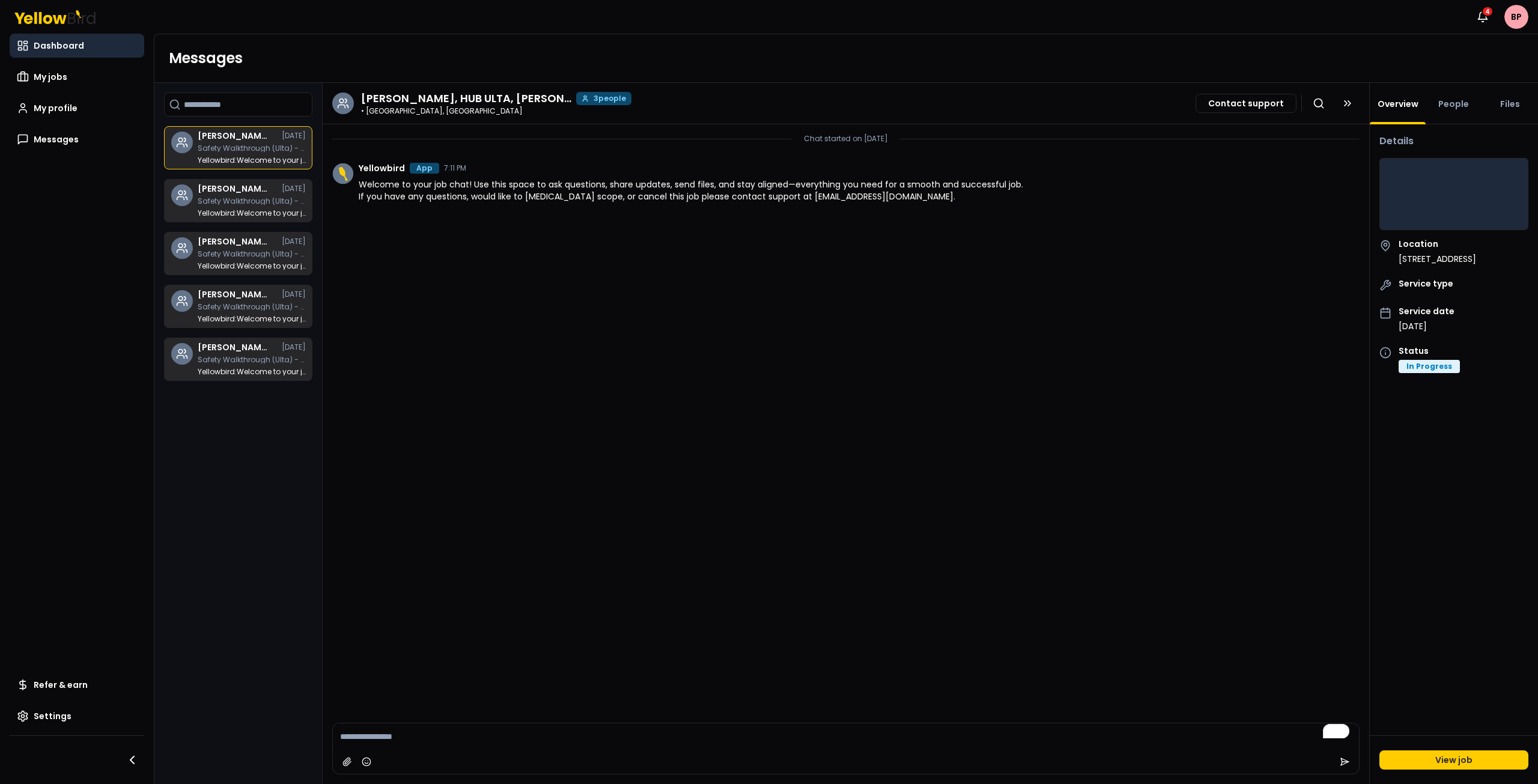
click at [56, 46] on span "Dashboard" at bounding box center [59, 46] width 51 height 12
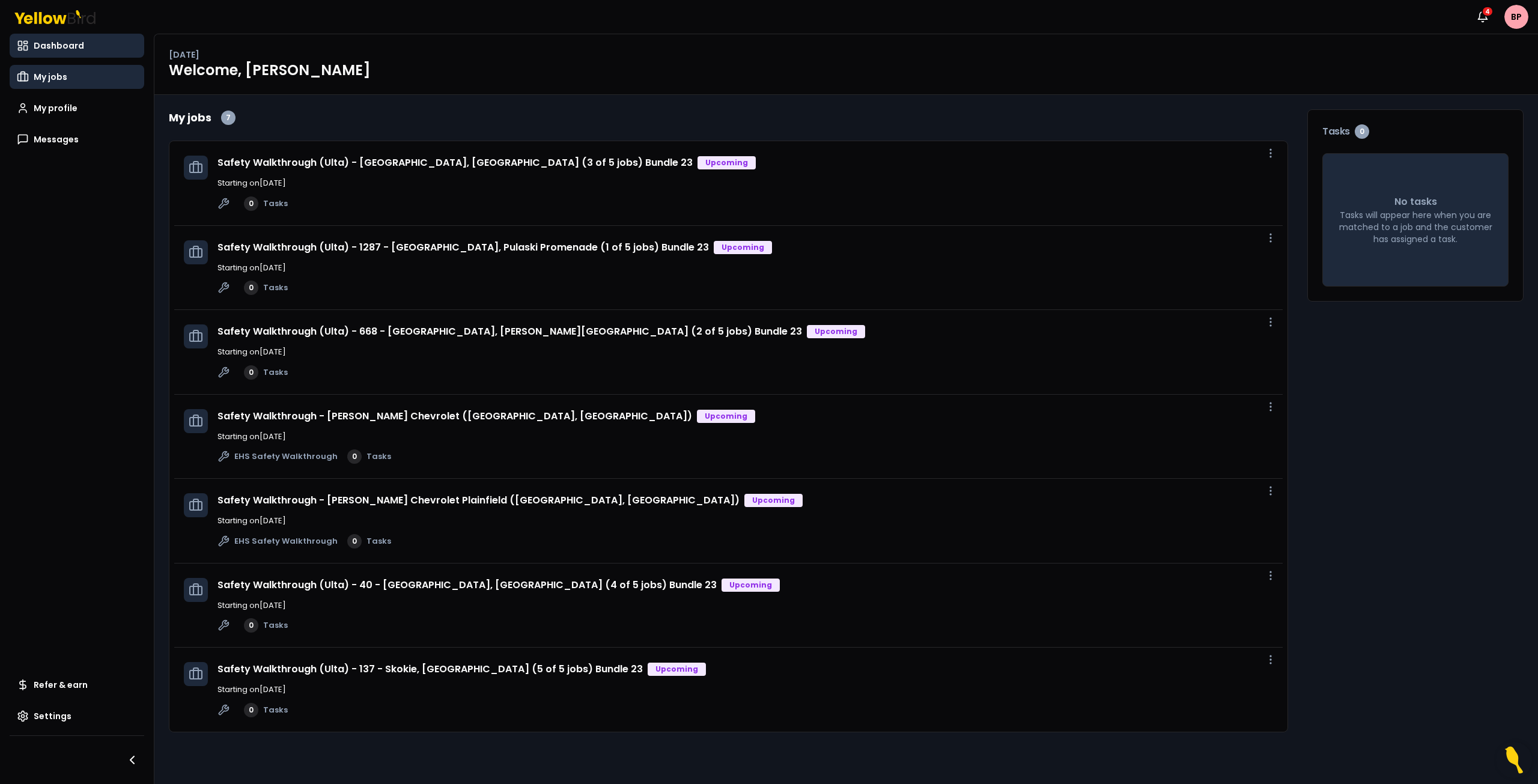
click at [50, 73] on span "My jobs" at bounding box center [51, 77] width 34 height 12
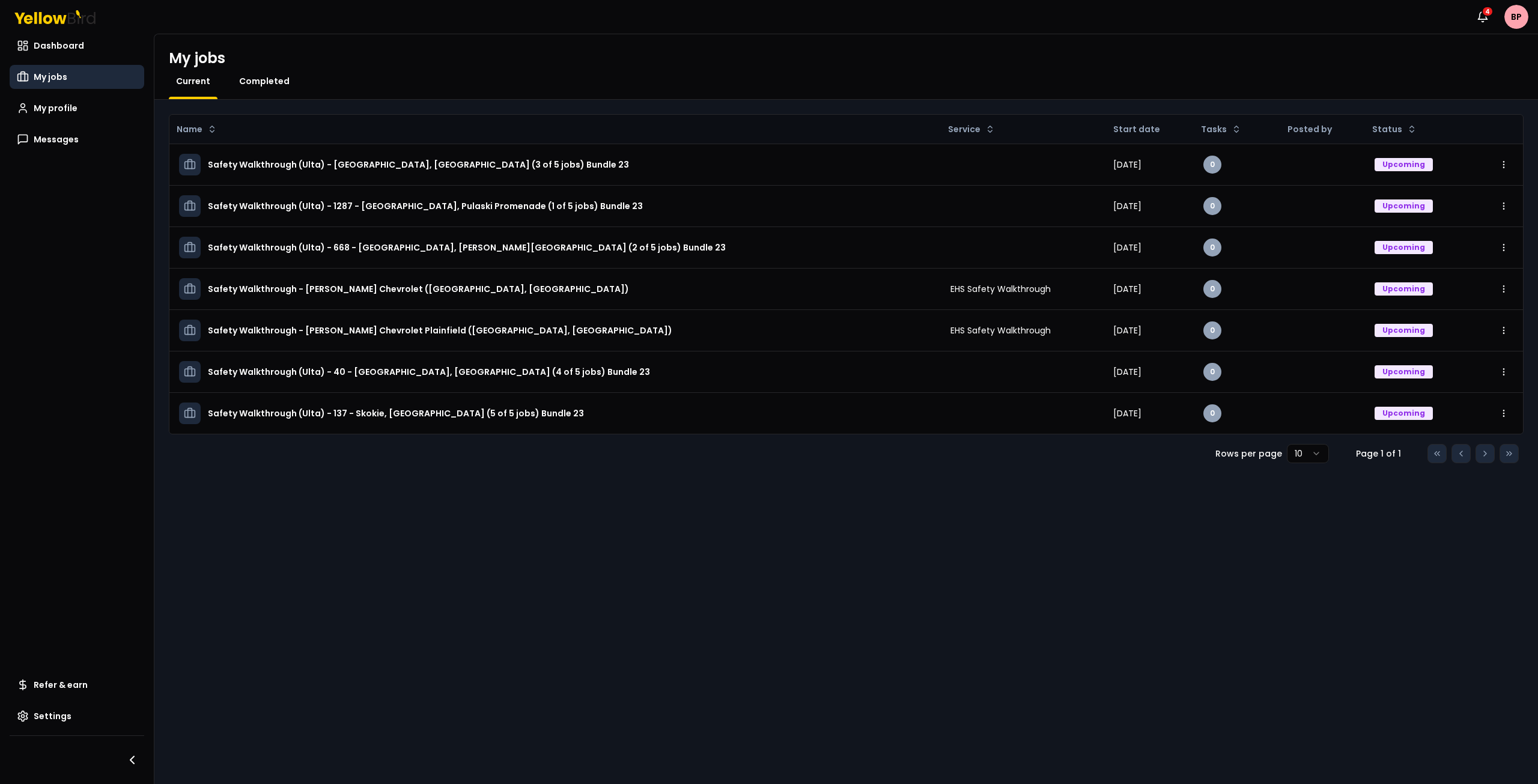
click at [243, 80] on span "Completed" at bounding box center [265, 81] width 51 height 12
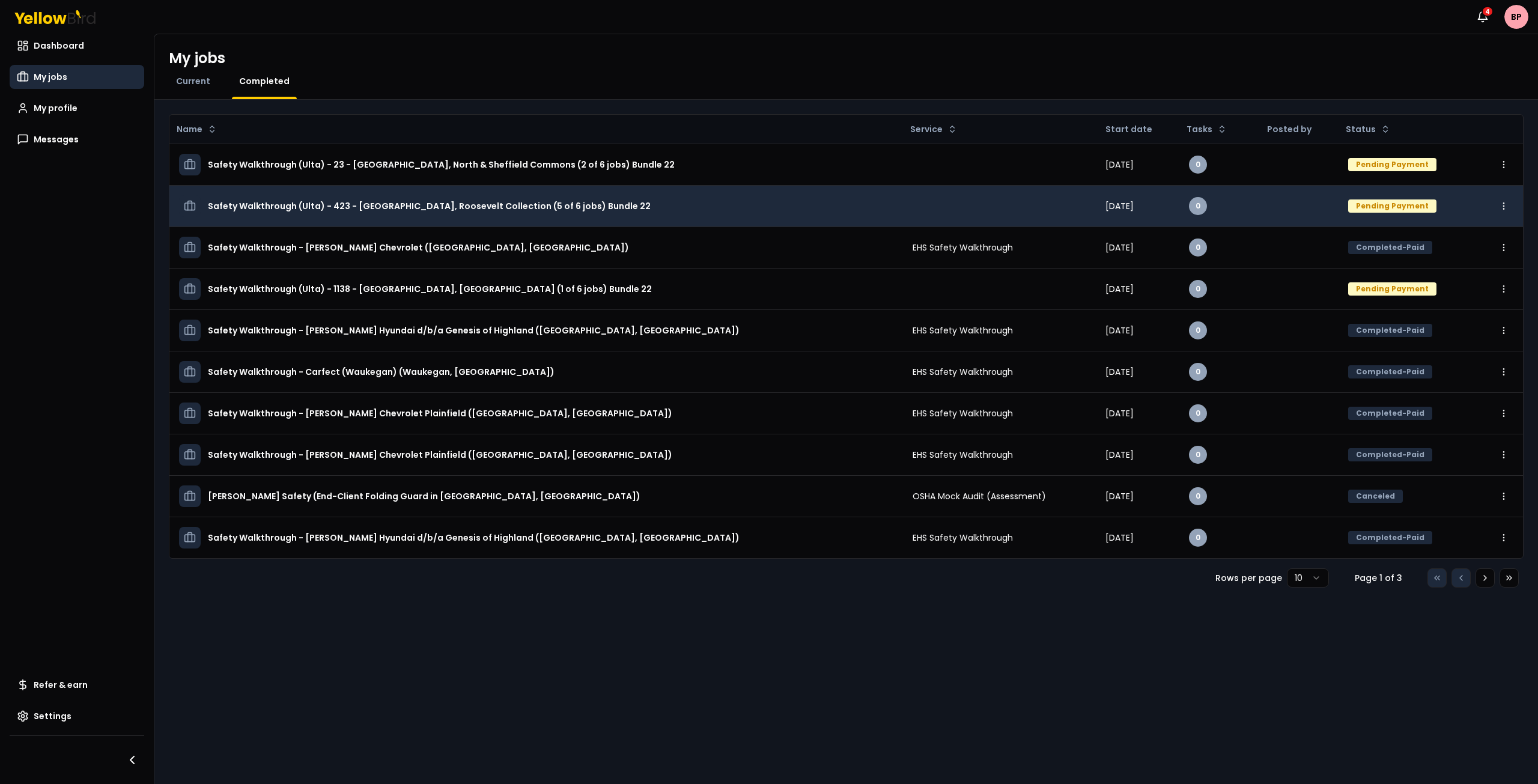
click at [1409, 205] on div "Pending Payment" at bounding box center [1392, 206] width 88 height 13
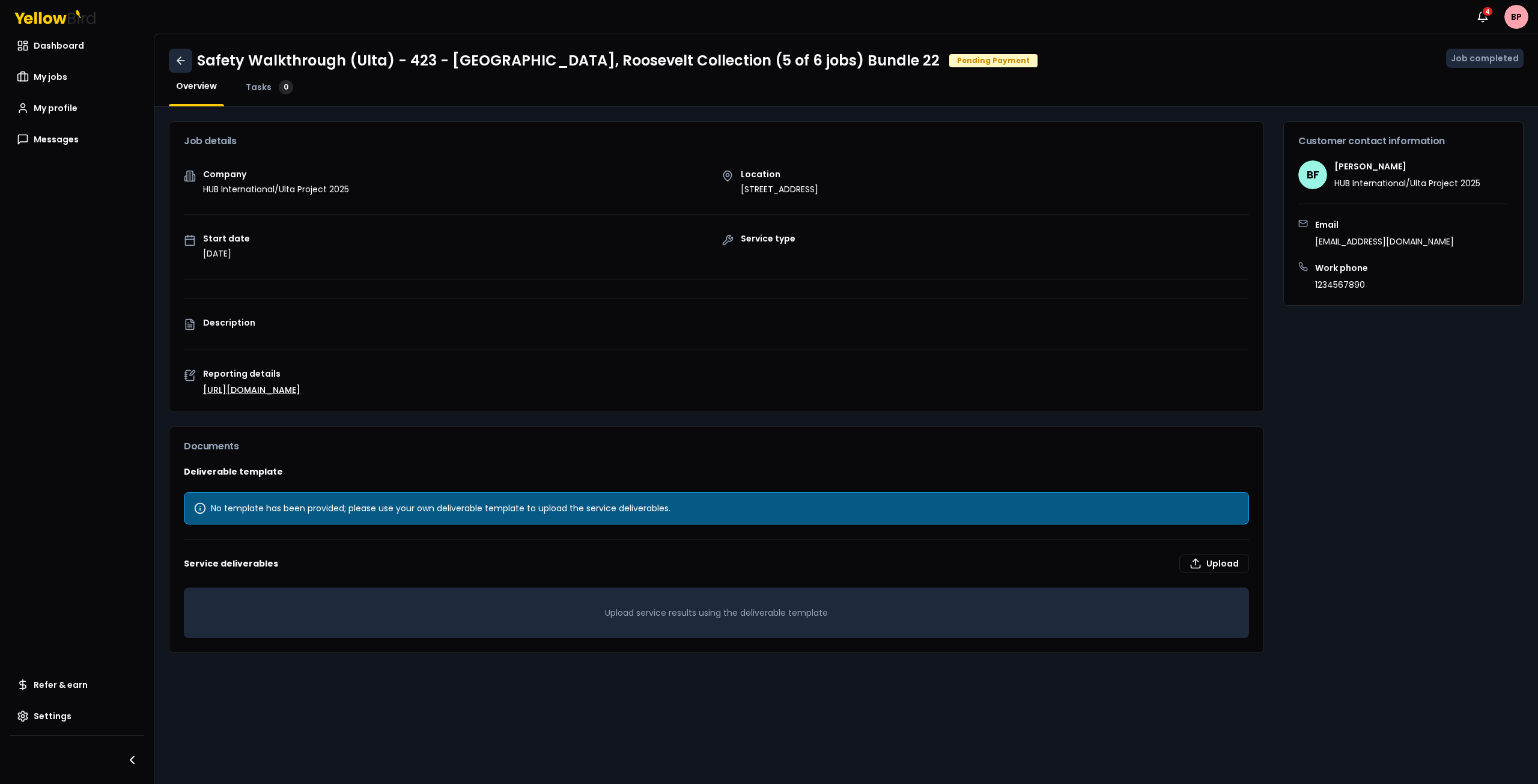
click at [180, 59] on icon at bounding box center [181, 61] width 12 height 12
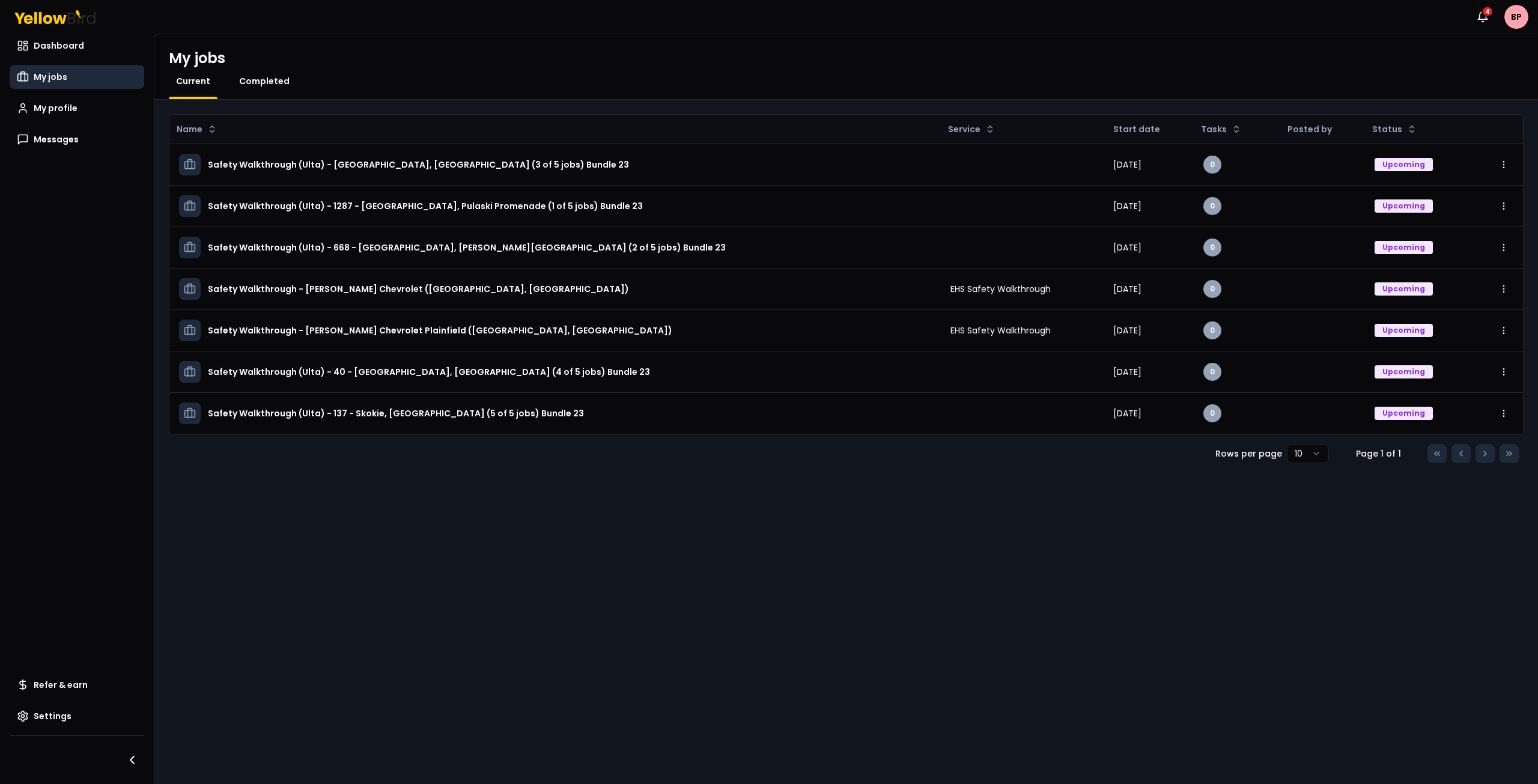
click at [264, 82] on span "Completed" at bounding box center [265, 81] width 51 height 12
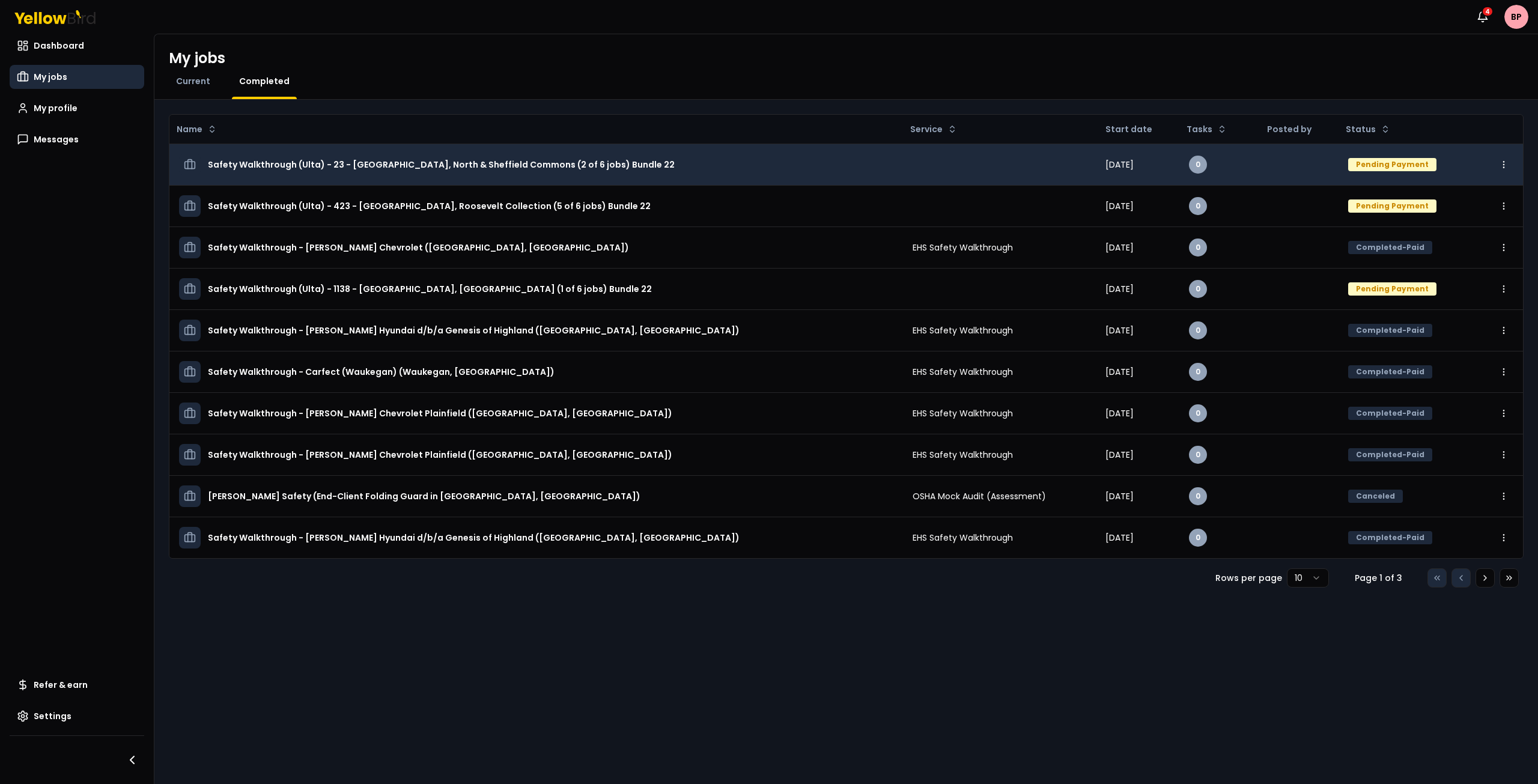
click at [1383, 160] on div "Pending Payment" at bounding box center [1392, 165] width 88 height 13
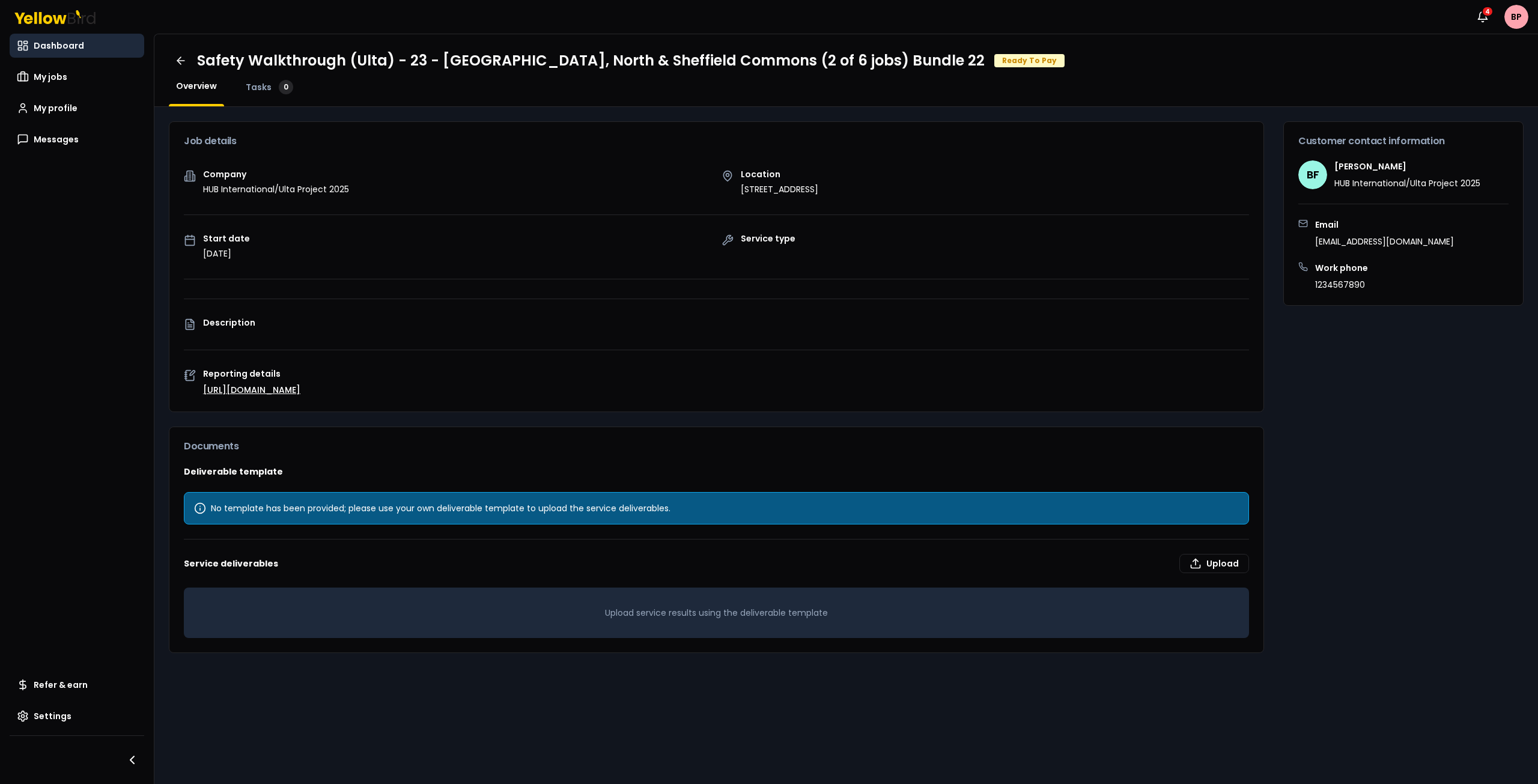
click at [61, 44] on span "Dashboard" at bounding box center [59, 46] width 51 height 12
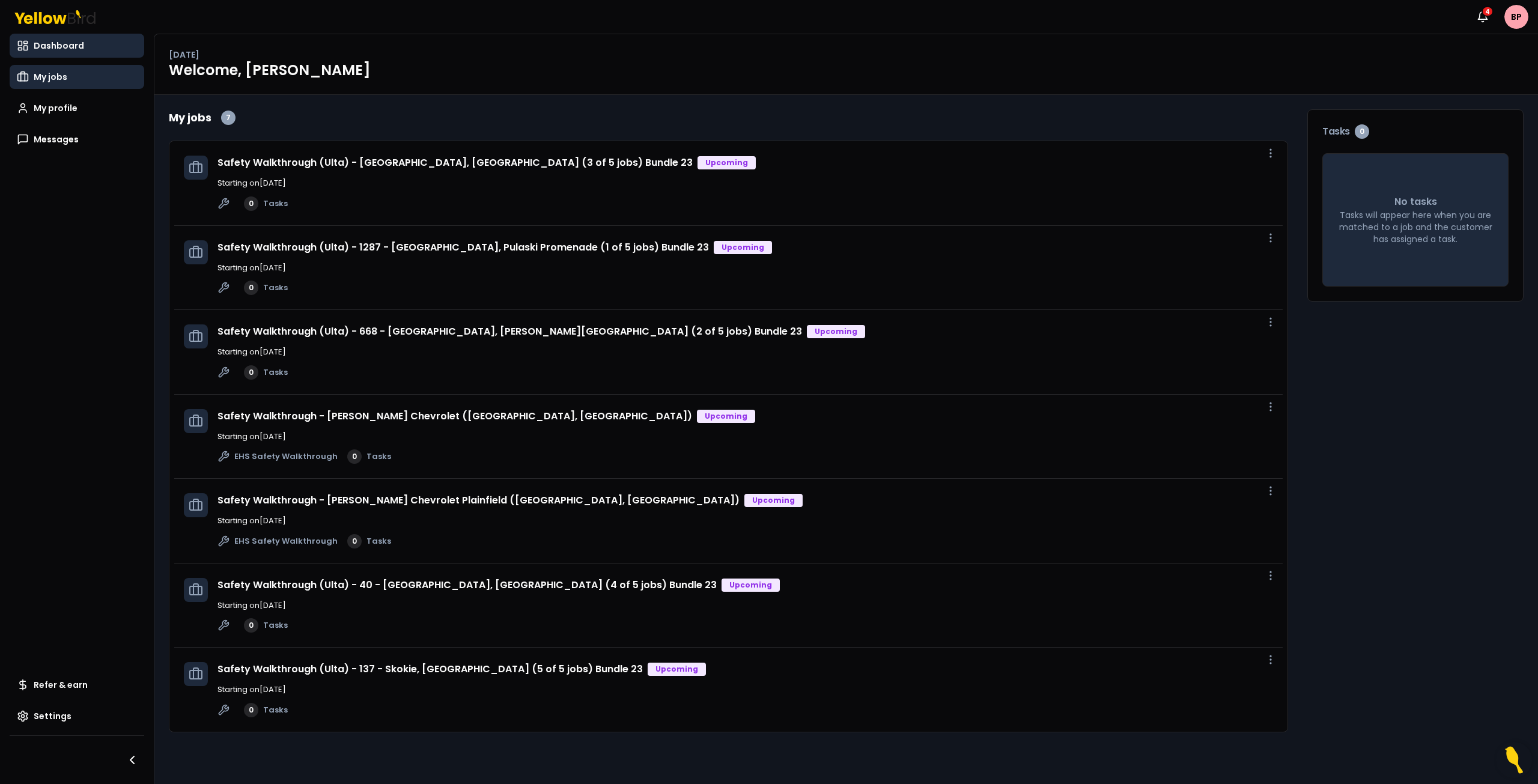
click at [67, 82] on link "My jobs" at bounding box center [77, 77] width 134 height 24
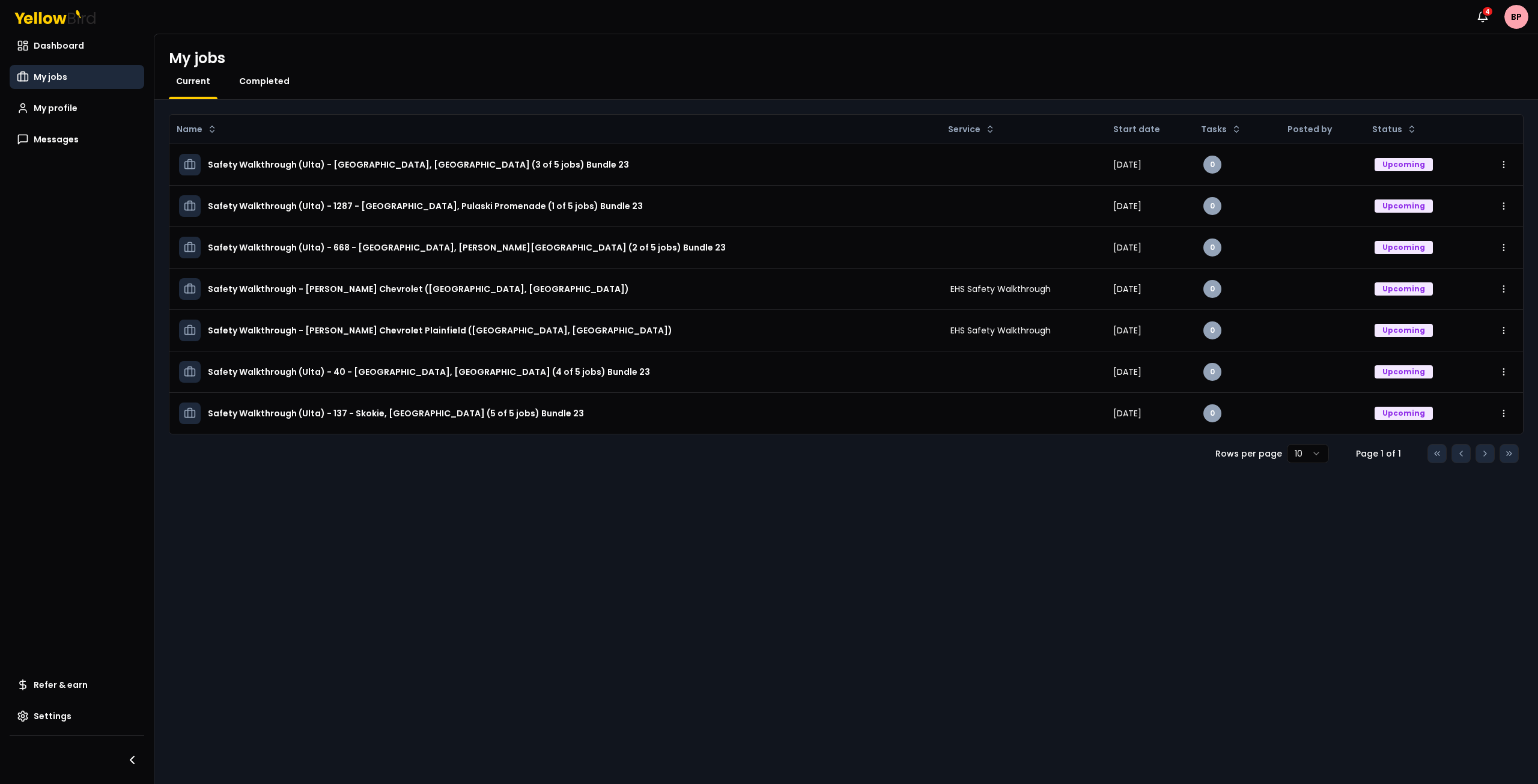
click at [269, 85] on span "Completed" at bounding box center [265, 81] width 51 height 12
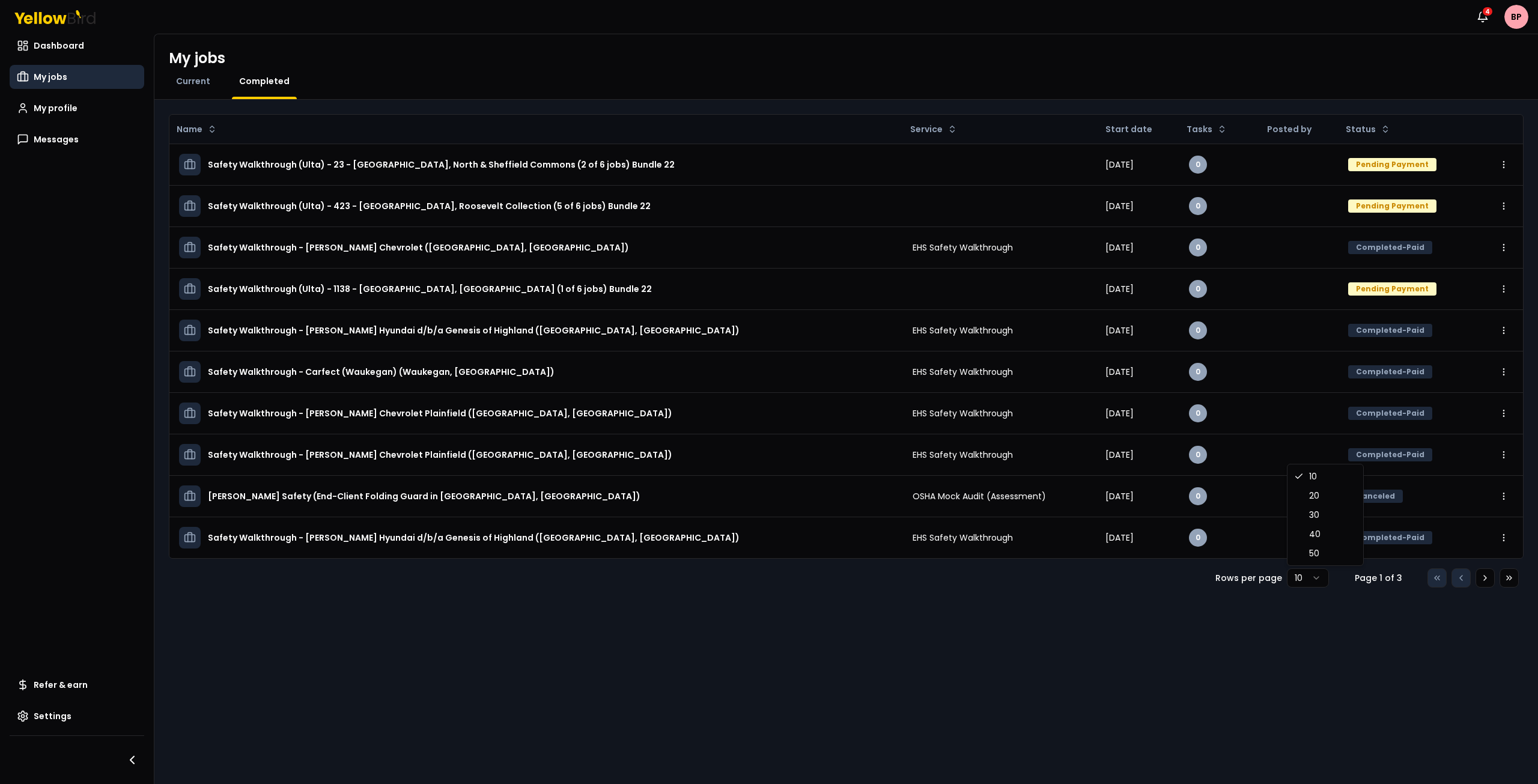
click at [1318, 581] on html "Notifications 4 BP Dashboard My jobs My profile Messages Refer & earn Settings …" at bounding box center [769, 392] width 1538 height 784
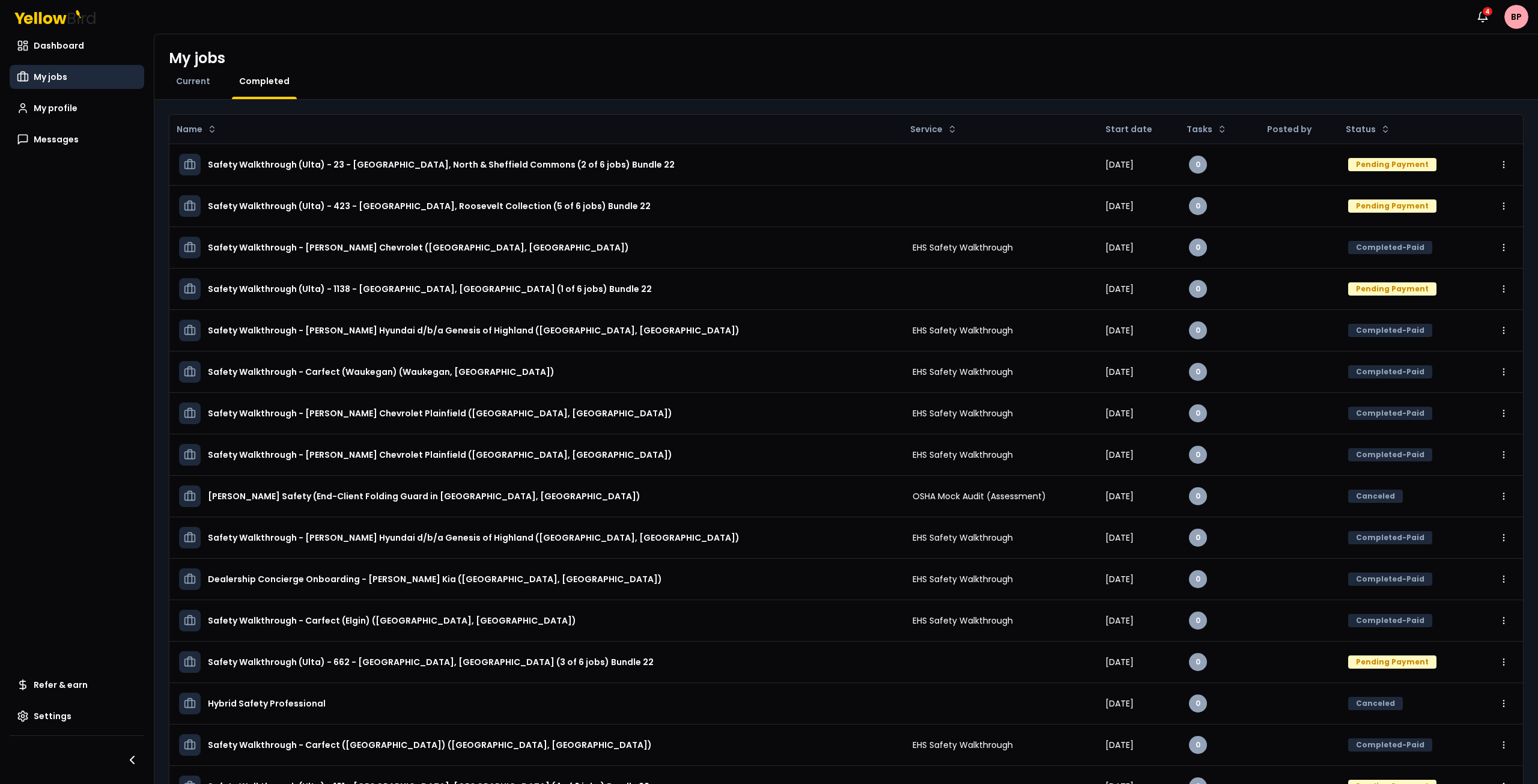
drag, startPoint x: 1526, startPoint y: 361, endPoint x: 1529, endPoint y: 506, distance: 145.0
click at [1526, 560] on div "Name Service Start date Tasks Posted by Status Safety Walkthrough (Ulta) - 23 -…" at bounding box center [846, 474] width 1383 height 749
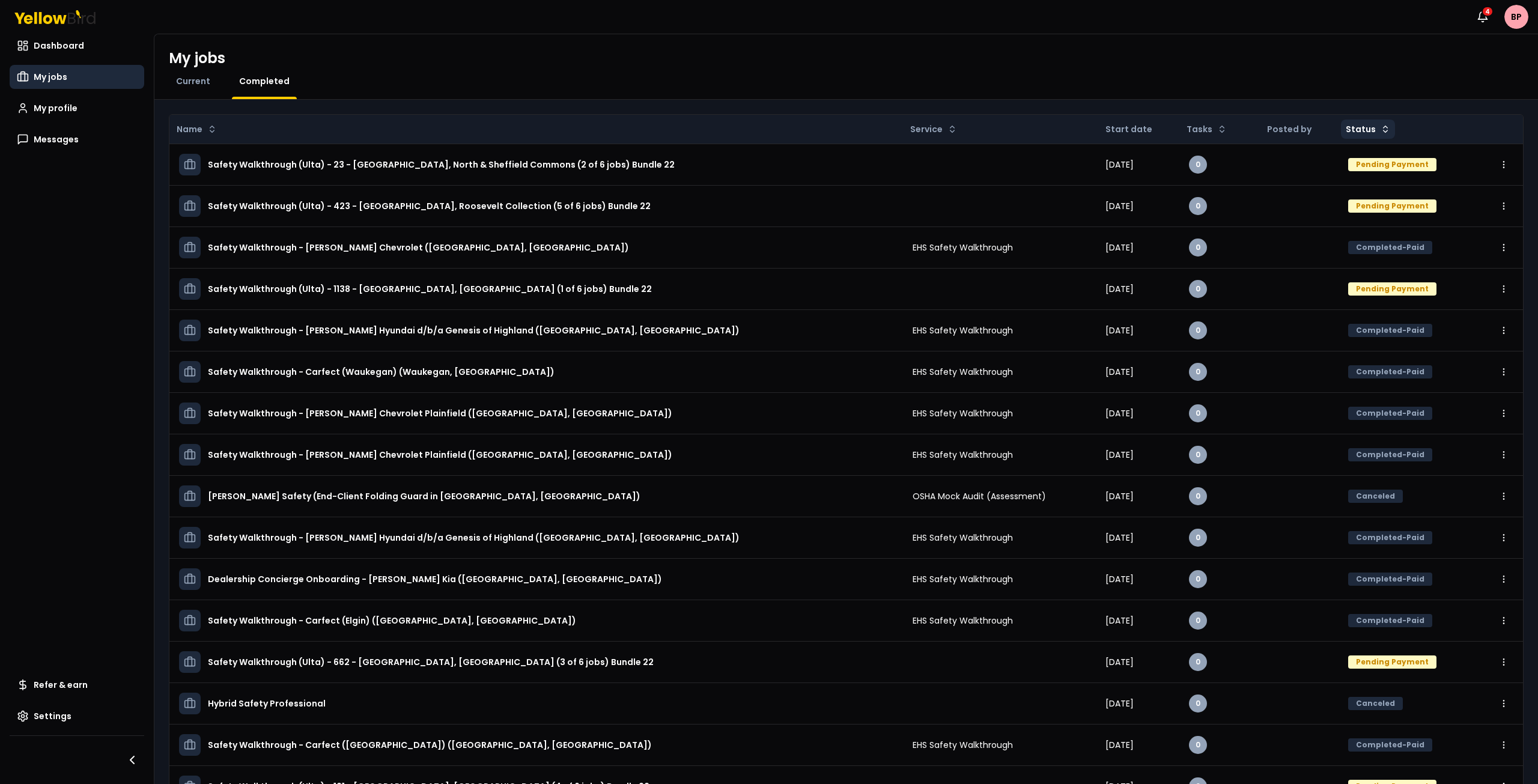
click at [1374, 128] on html "Notifications 4 BP Dashboard My jobs My profile Messages Refer & earn Settings …" at bounding box center [769, 392] width 1538 height 784
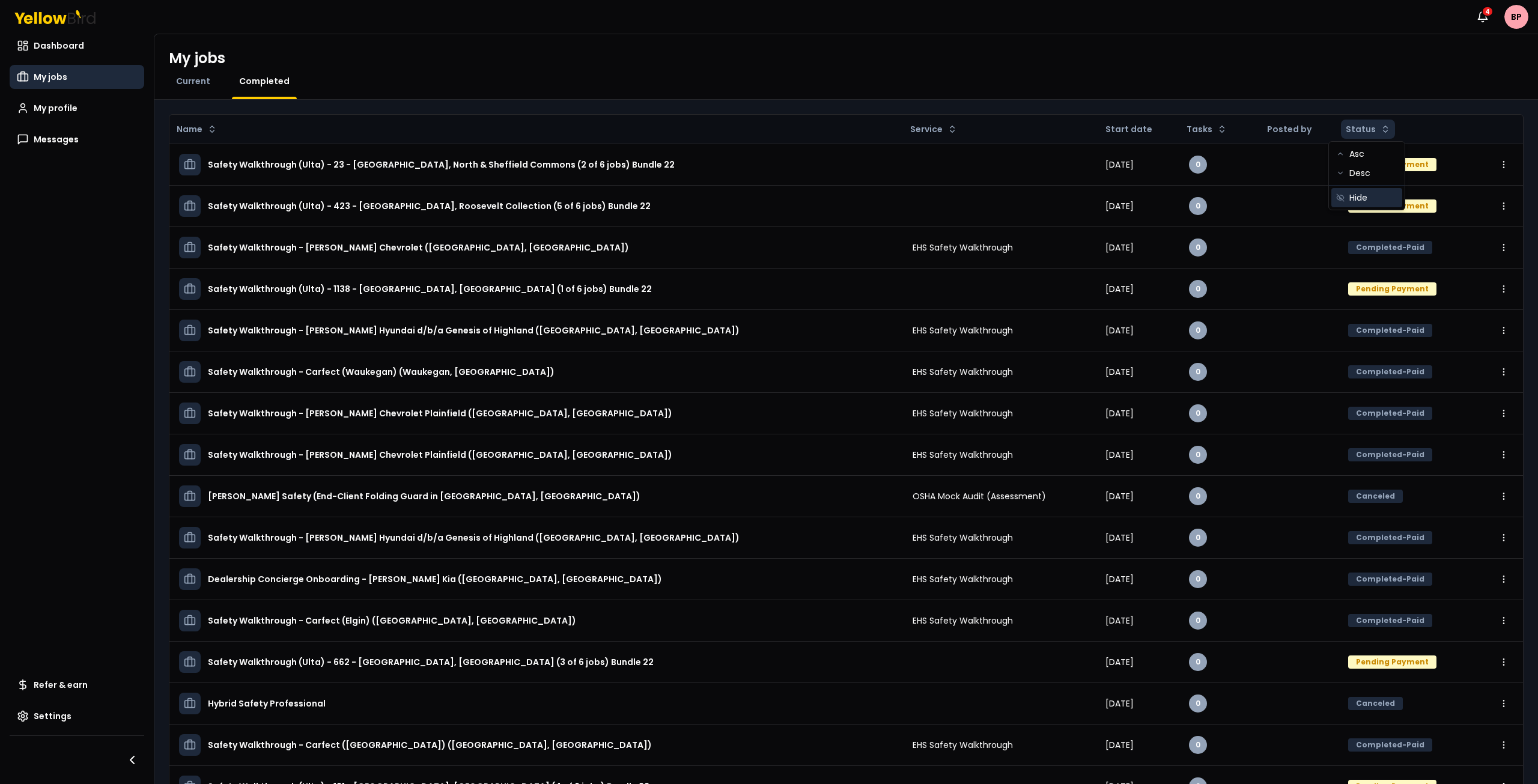
click at [1362, 198] on div "Hide" at bounding box center [1367, 197] width 71 height 20
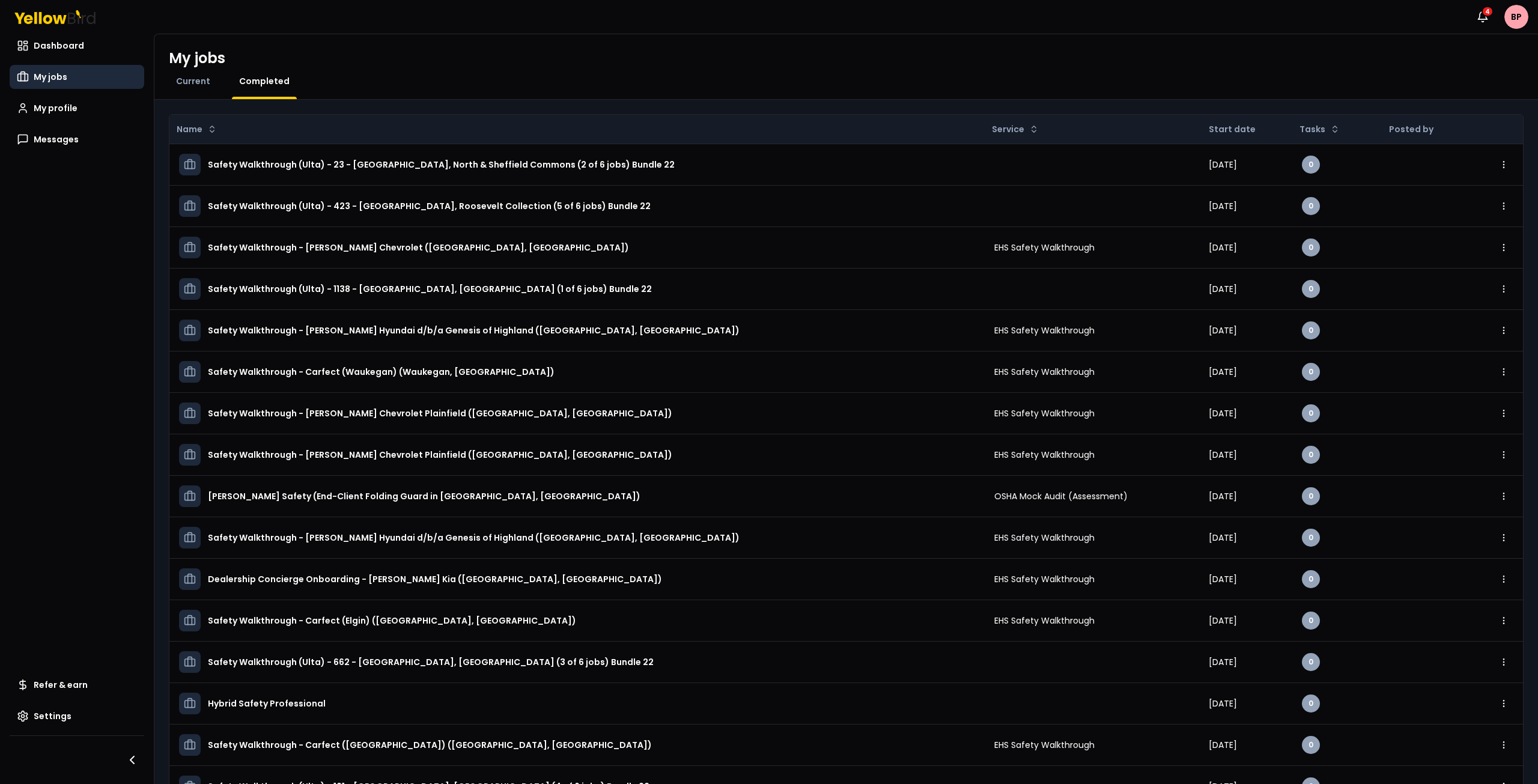
click at [1402, 130] on th "Posted by" at bounding box center [1425, 129] width 90 height 29
click at [1469, 123] on th at bounding box center [1495, 129] width 54 height 29
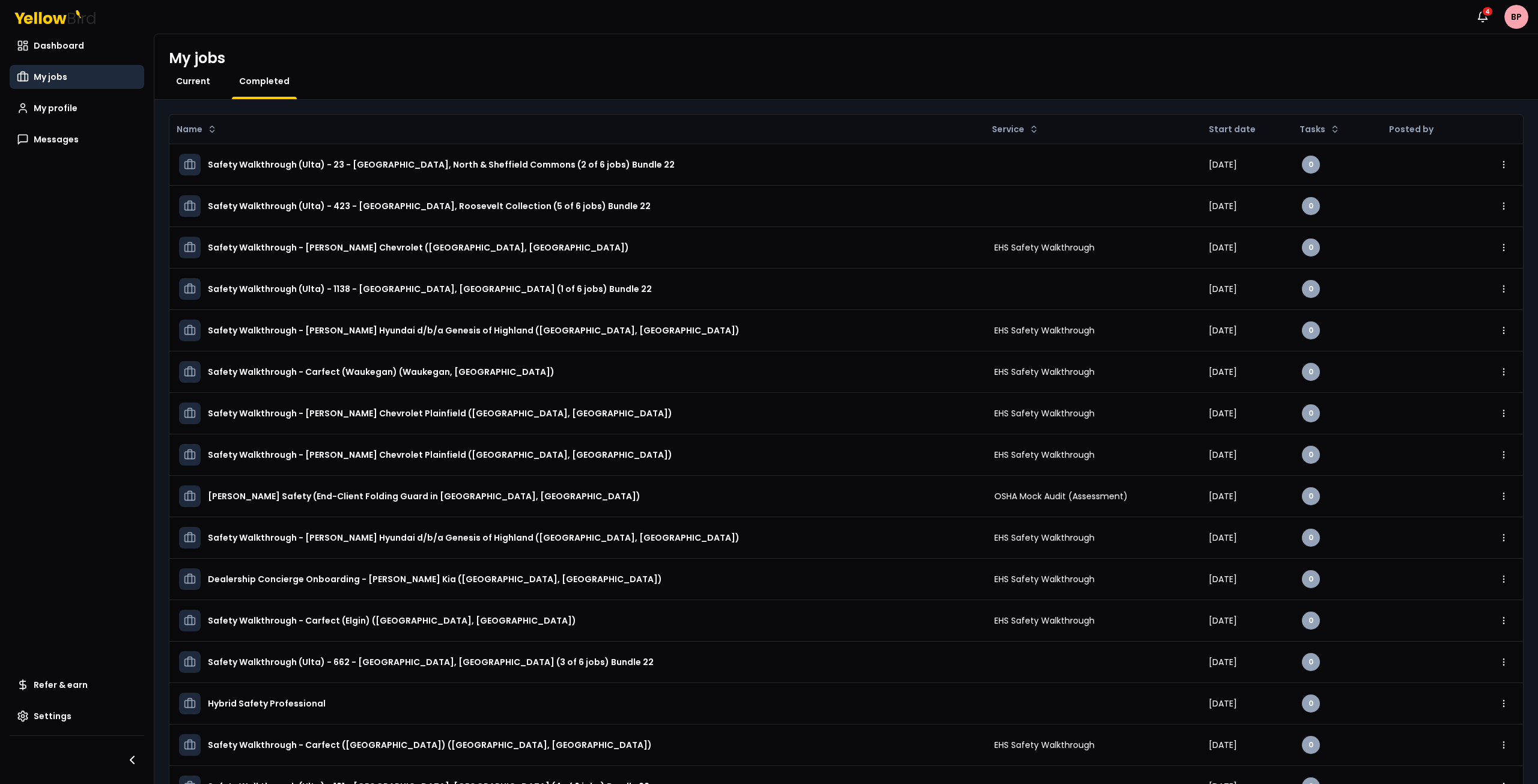
click at [190, 78] on span "Current" at bounding box center [193, 81] width 34 height 12
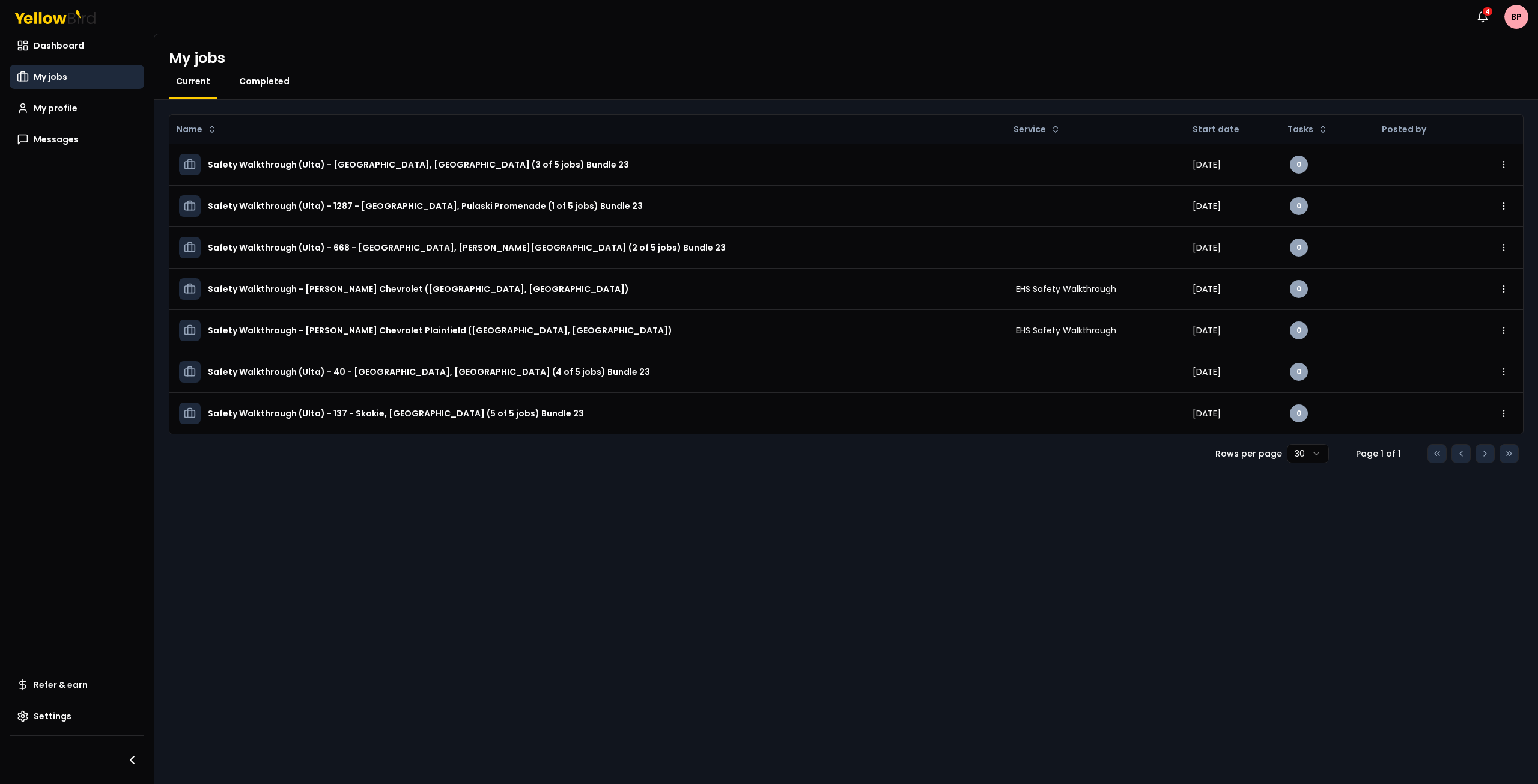
click at [245, 82] on span "Completed" at bounding box center [265, 81] width 51 height 12
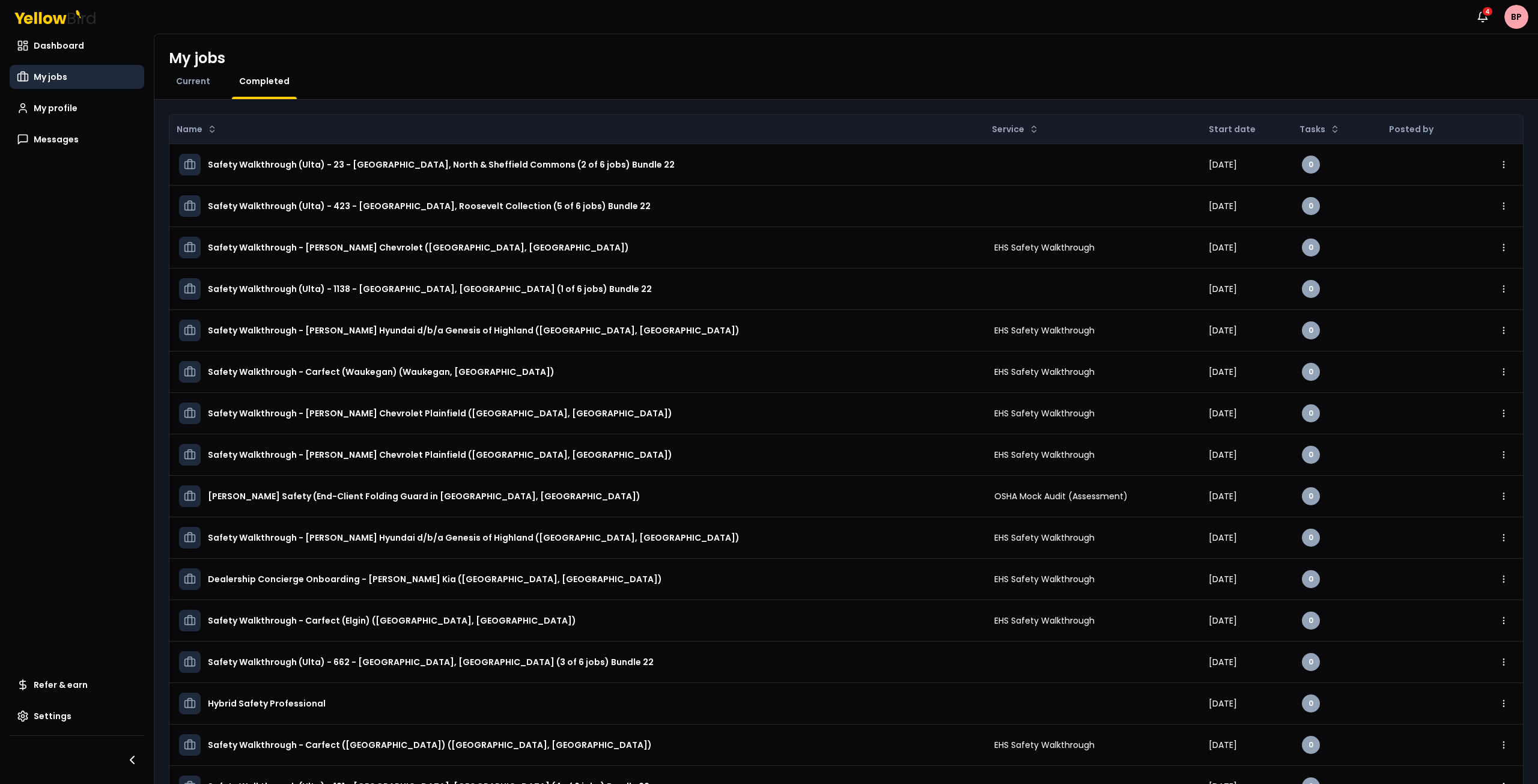
click at [1506, 126] on th at bounding box center [1495, 129] width 54 height 29
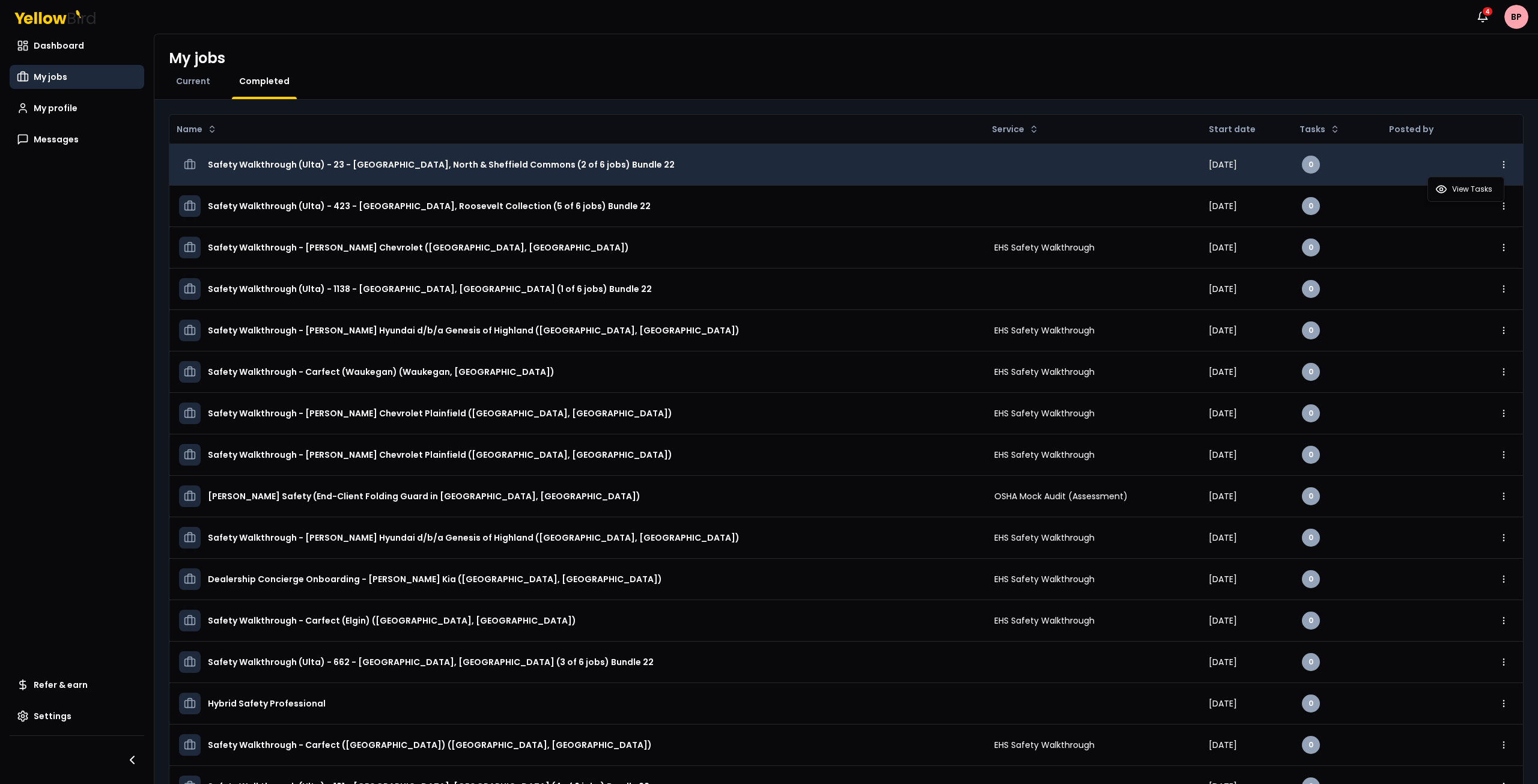
click at [1496, 167] on html "Notifications 4 BP Dashboard My jobs My profile Messages Refer & earn Settings …" at bounding box center [769, 392] width 1538 height 784
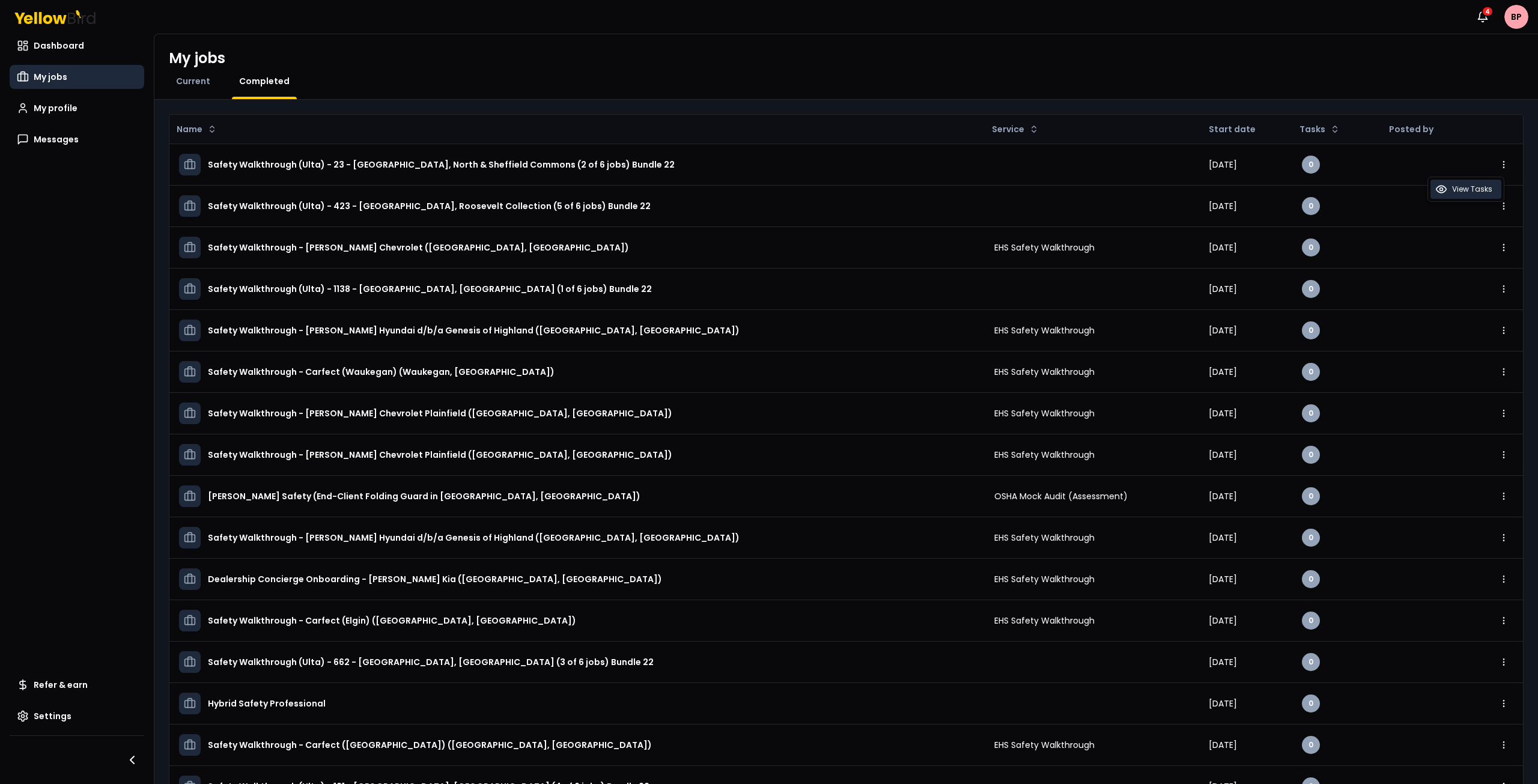
click at [1481, 187] on span "View Tasks" at bounding box center [1472, 189] width 40 height 9
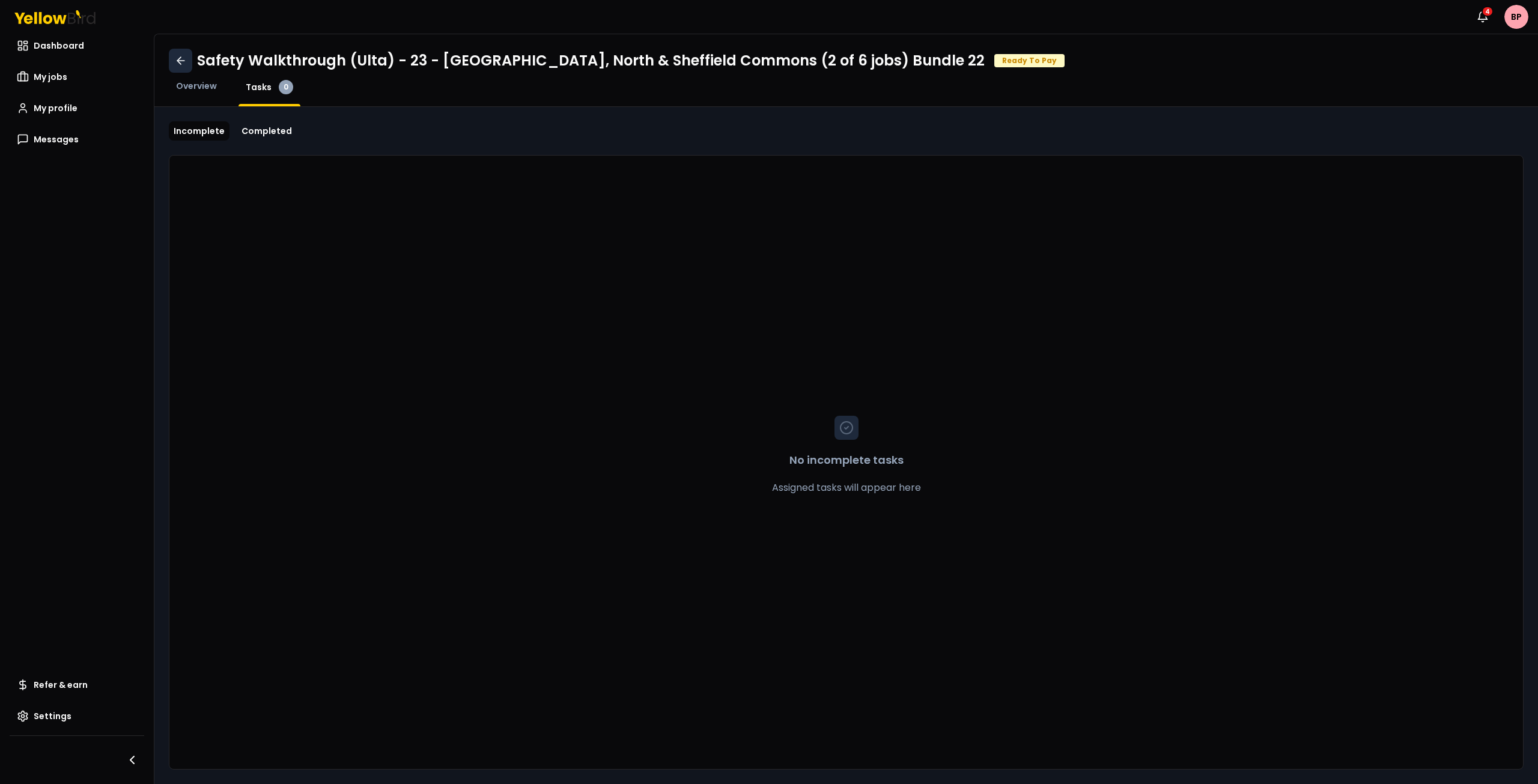
click at [180, 56] on icon at bounding box center [181, 61] width 12 height 12
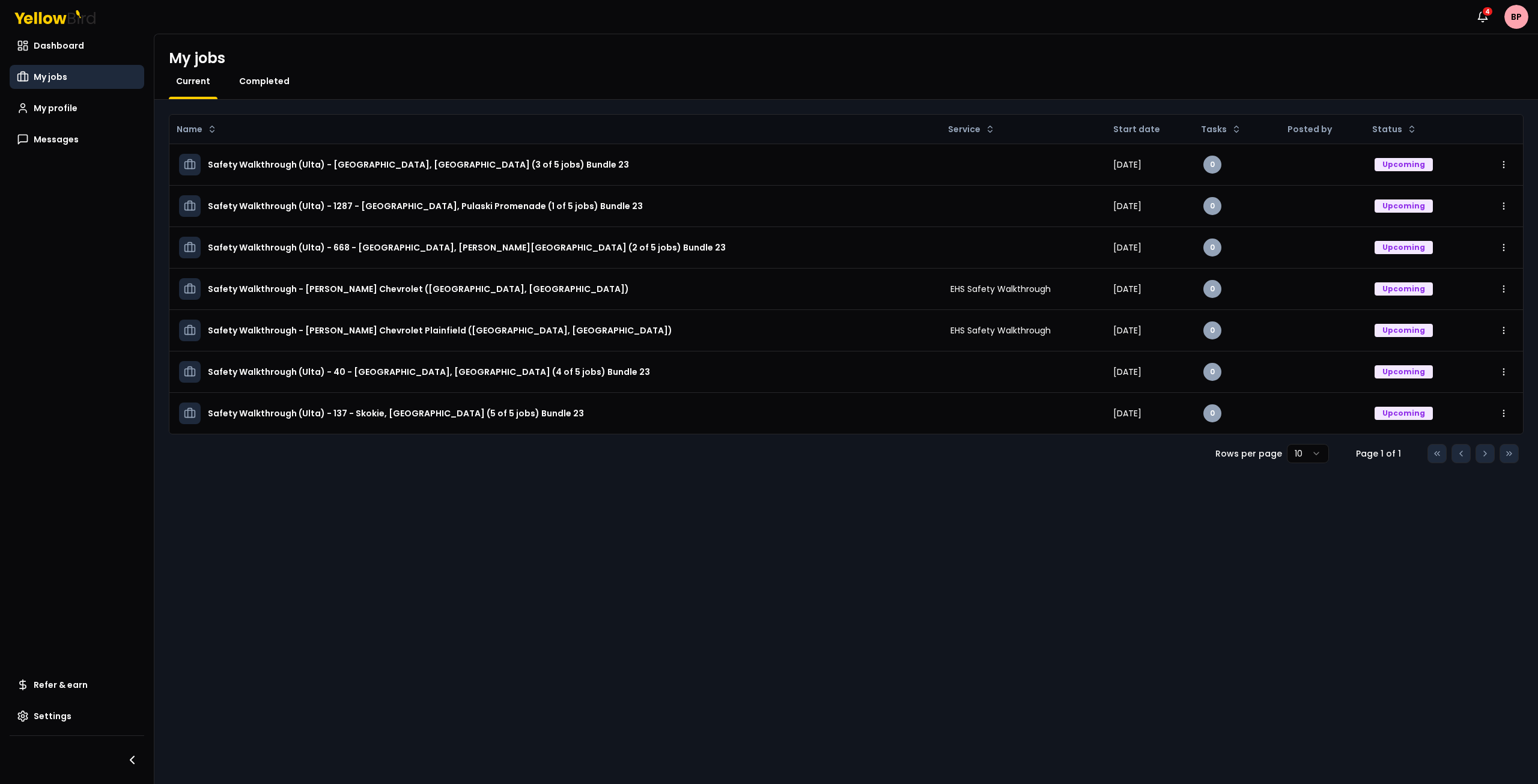
click at [264, 86] on span "Completed" at bounding box center [265, 81] width 51 height 12
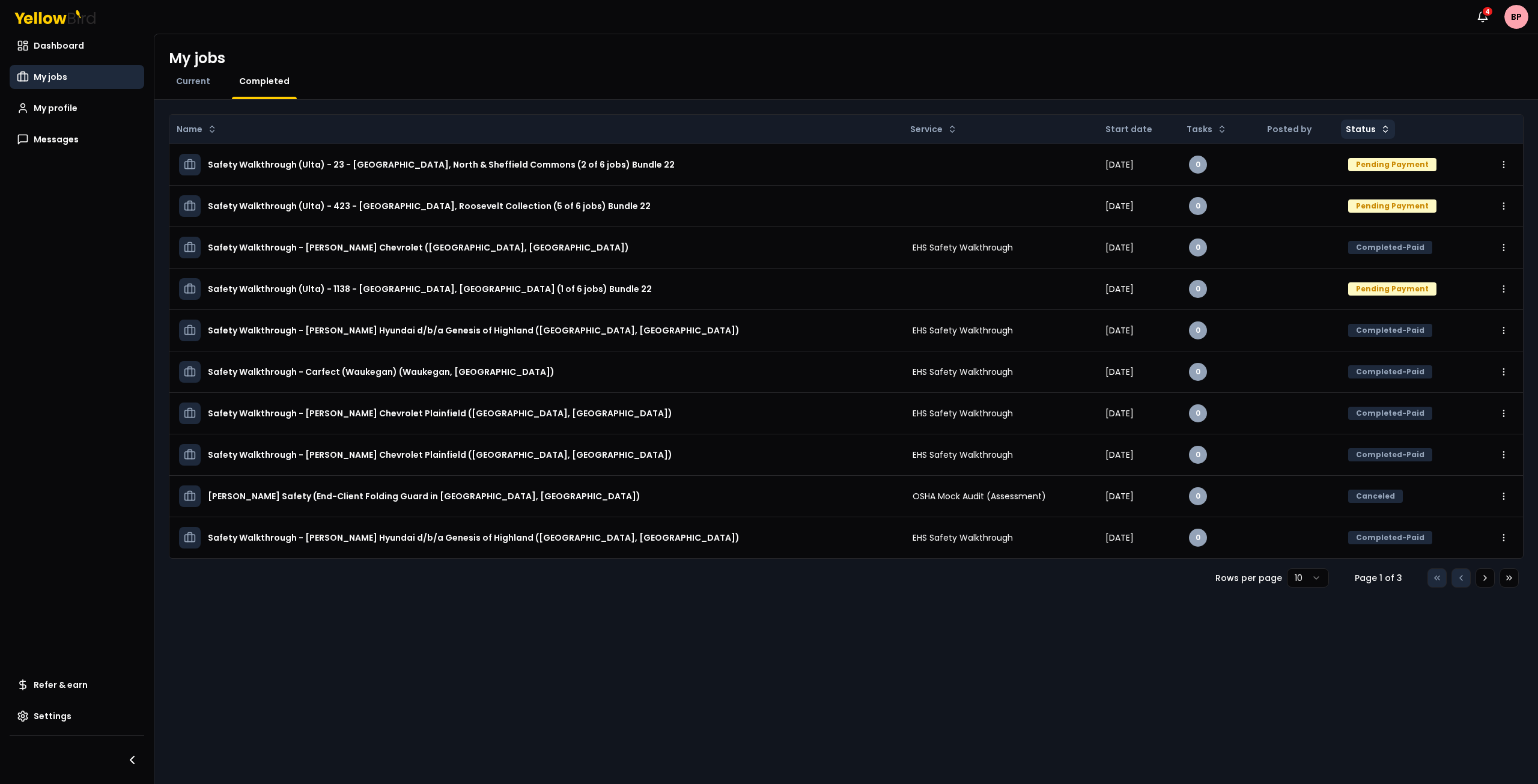
click at [1365, 120] on html "Notifications 4 BP Dashboard My jobs My profile Messages Refer & earn Settings …" at bounding box center [769, 392] width 1538 height 784
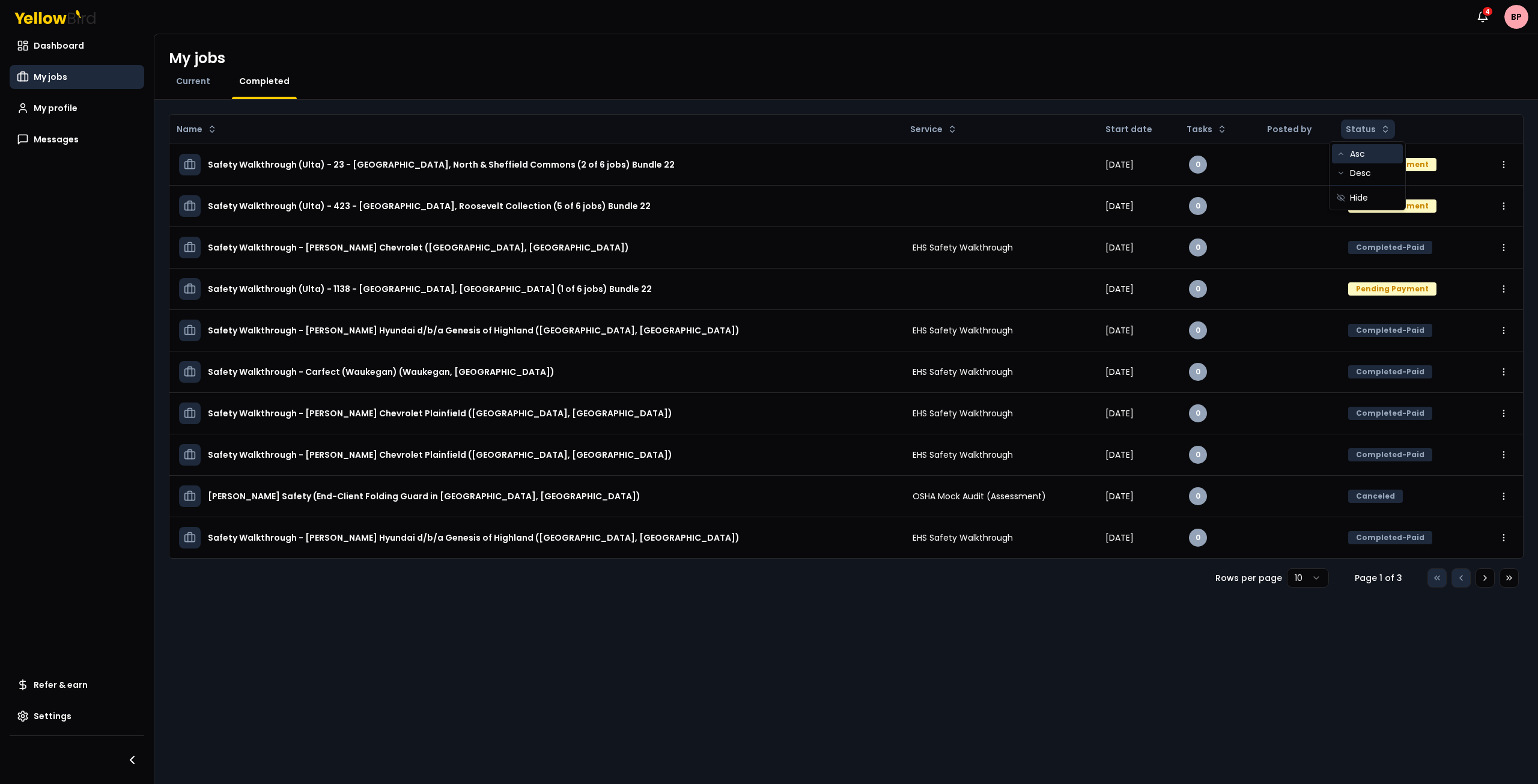
click at [1374, 152] on div "Asc" at bounding box center [1367, 154] width 71 height 20
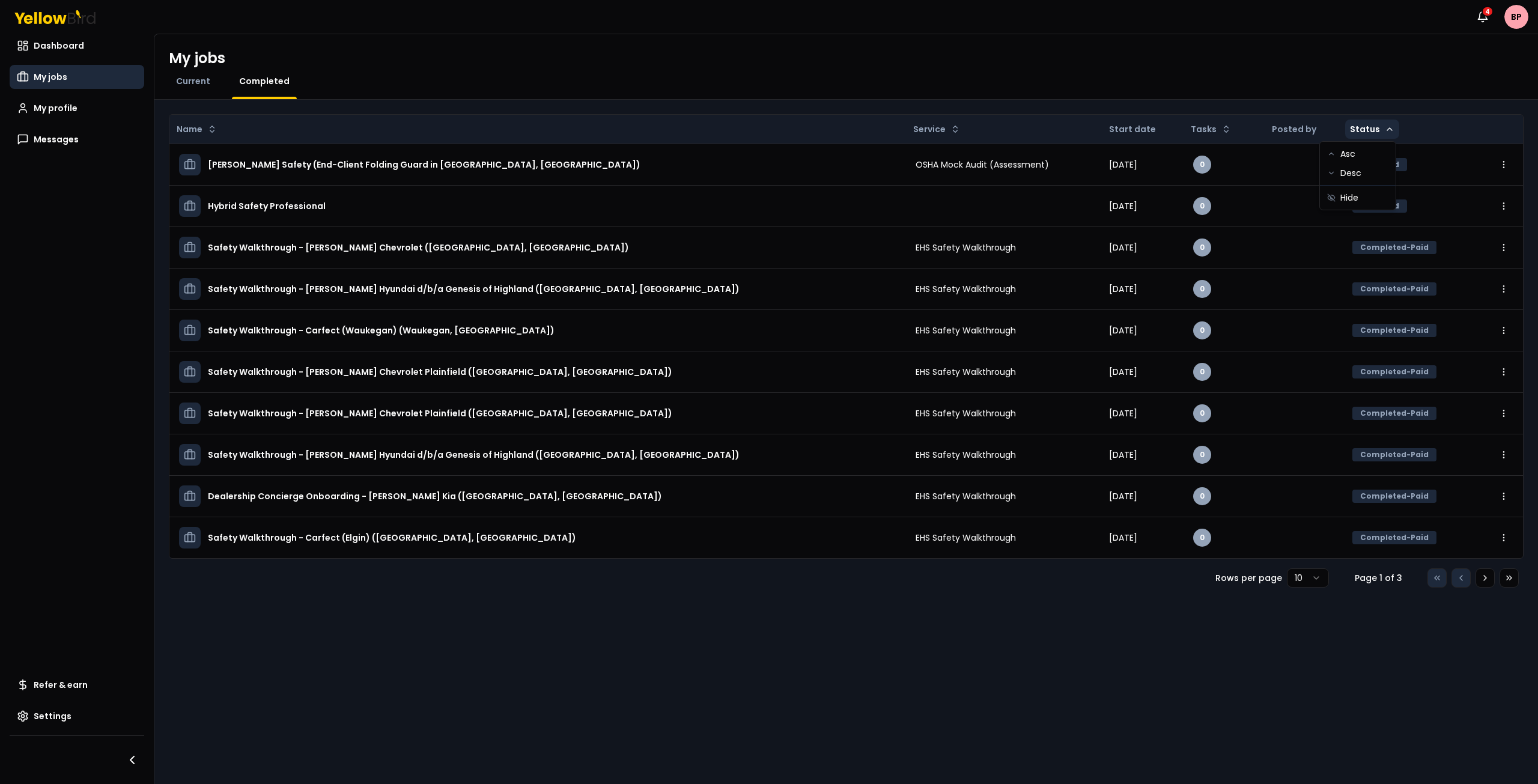
click at [1355, 132] on html "Notifications 4 BP Dashboard My jobs My profile Messages Refer & earn Settings …" at bounding box center [769, 392] width 1538 height 784
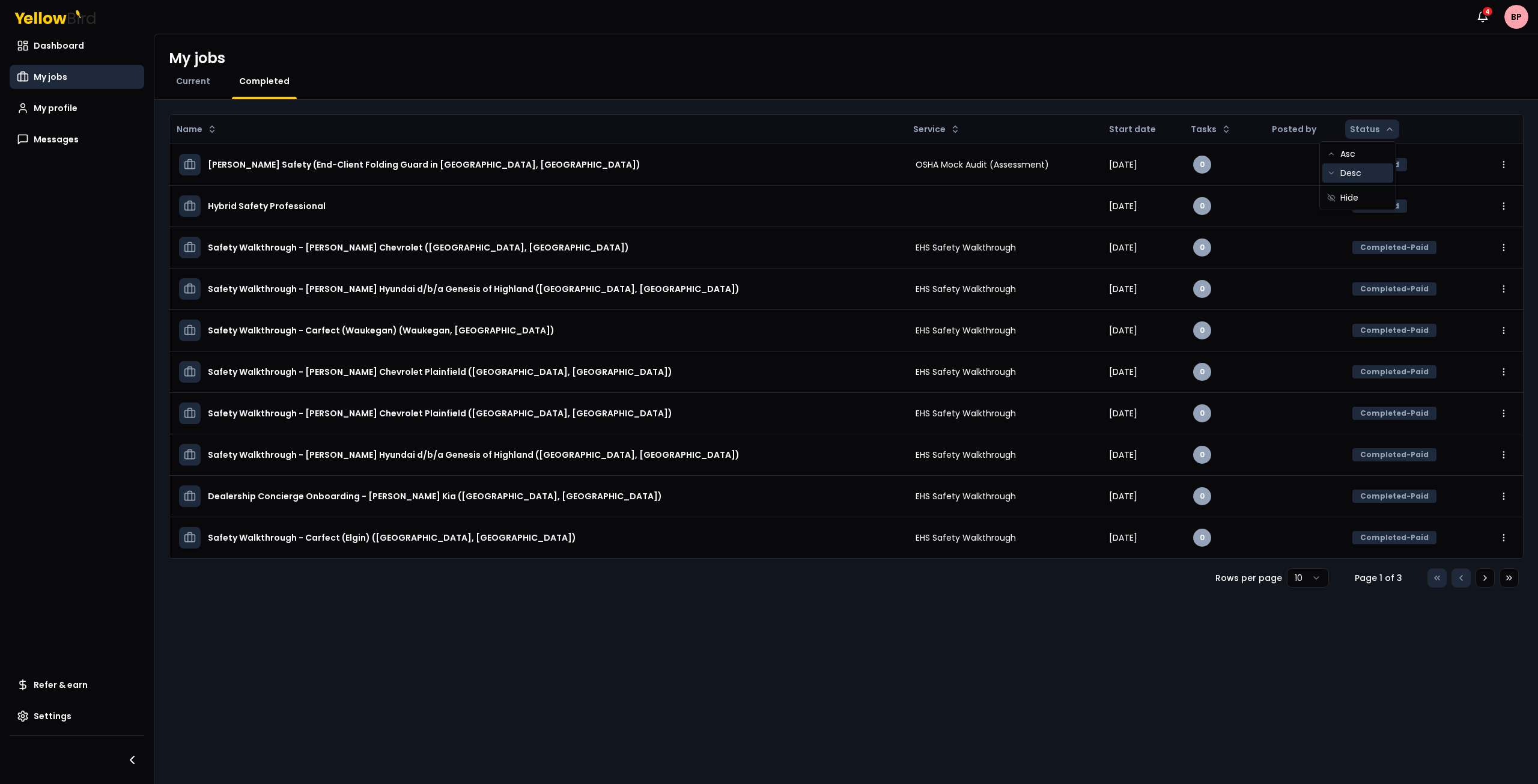
click at [1359, 173] on div "Desc" at bounding box center [1358, 173] width 71 height 20
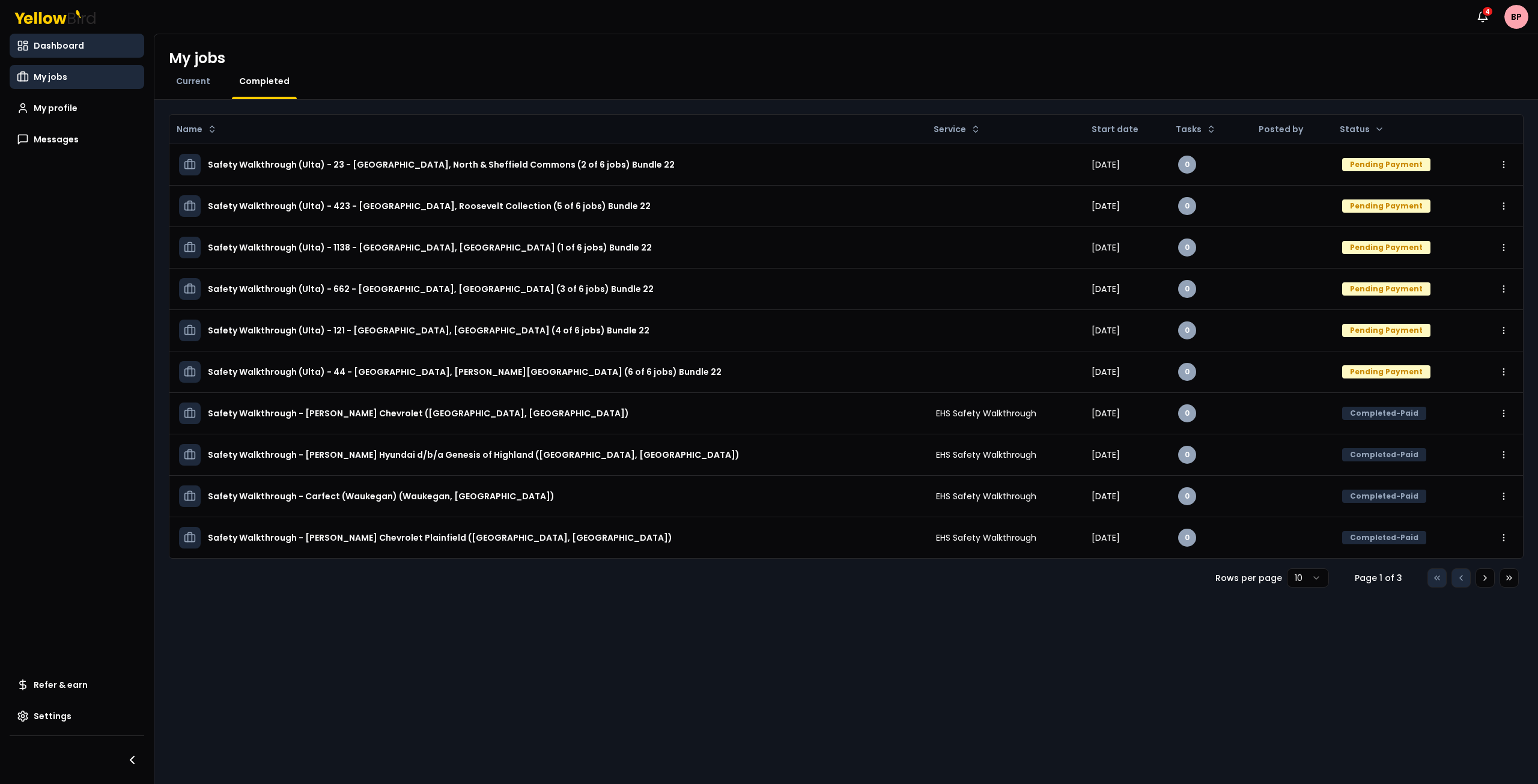
click at [67, 49] on span "Dashboard" at bounding box center [59, 46] width 51 height 12
